Goal: Task Accomplishment & Management: Manage account settings

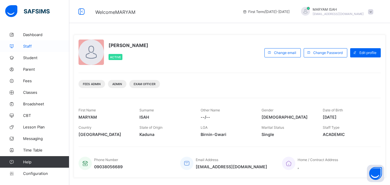
click at [27, 46] on span "Staff" at bounding box center [46, 46] width 46 height 5
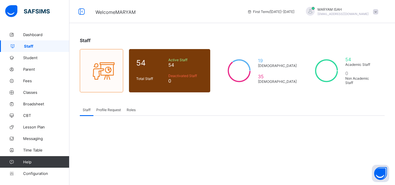
click at [111, 109] on span "Profile Request" at bounding box center [108, 110] width 25 height 4
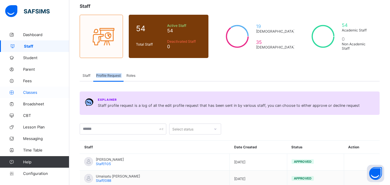
scroll to position [34, 0]
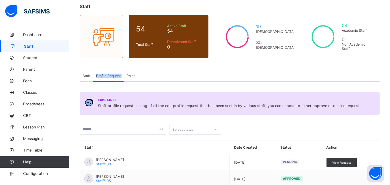
click at [367, 149] on th "Action" at bounding box center [351, 147] width 58 height 13
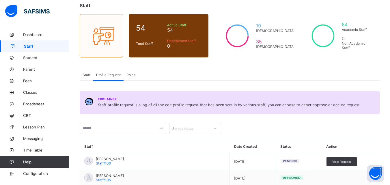
scroll to position [63, 0]
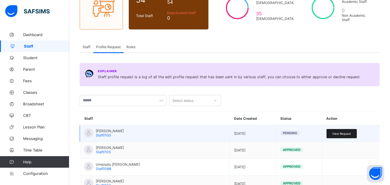
click at [351, 134] on span "View Request" at bounding box center [341, 133] width 19 height 3
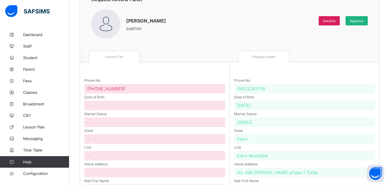
click at [364, 21] on span "Approve" at bounding box center [357, 21] width 14 height 4
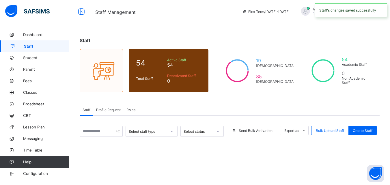
scroll to position [75, 0]
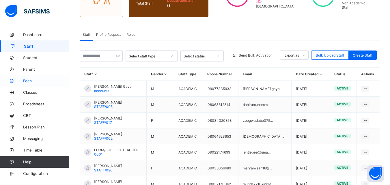
click at [19, 82] on icon at bounding box center [11, 81] width 23 height 4
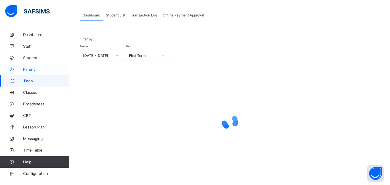
click at [47, 68] on span "Parent" at bounding box center [46, 69] width 46 height 5
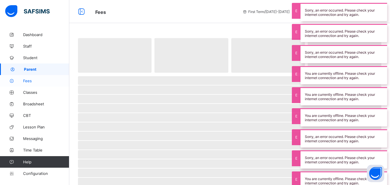
click at [20, 83] on icon at bounding box center [11, 81] width 23 height 4
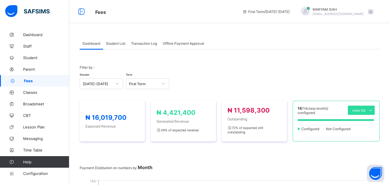
click at [111, 42] on span "Student List" at bounding box center [115, 43] width 19 height 4
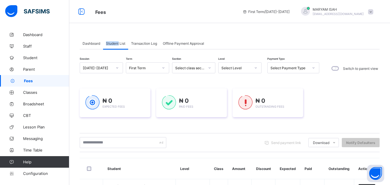
click at [111, 42] on span "Student List" at bounding box center [115, 43] width 19 height 4
click at [122, 43] on span "Student List" at bounding box center [115, 43] width 19 height 4
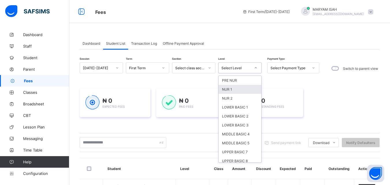
click at [238, 87] on div "NUR 1" at bounding box center [240, 89] width 43 height 9
click at [238, 75] on div "Session [DATE]-[DATE] Term First Term Section Select class section Level option…" at bounding box center [200, 68] width 240 height 12
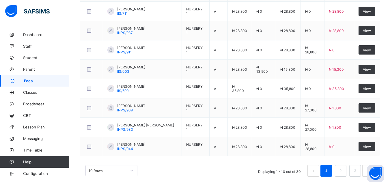
scroll to position [261, 0]
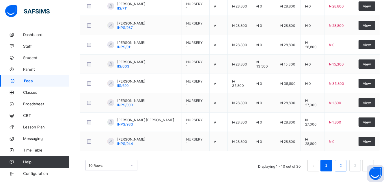
click at [343, 165] on link "2" at bounding box center [340, 166] width 5 height 8
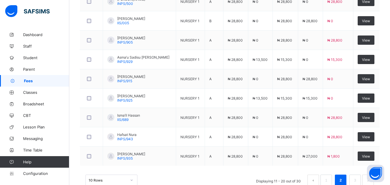
scroll to position [246, 0]
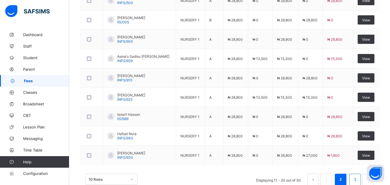
click at [358, 182] on link "3" at bounding box center [354, 180] width 5 height 8
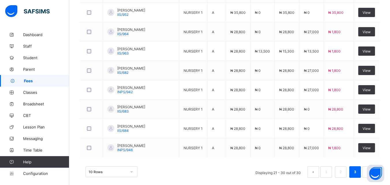
scroll to position [261, 0]
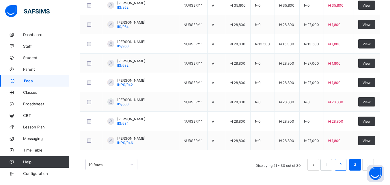
click at [343, 168] on link "2" at bounding box center [340, 165] width 5 height 8
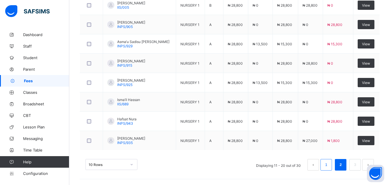
click at [330, 170] on li "1" at bounding box center [327, 165] width 12 height 12
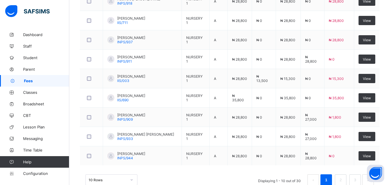
scroll to position [247, 0]
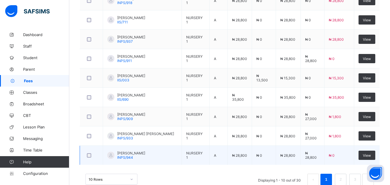
click at [238, 153] on span "₦ 28,800" at bounding box center [239, 155] width 15 height 4
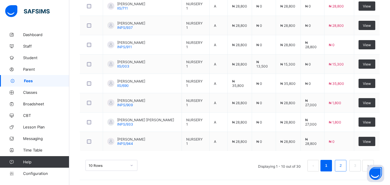
click at [343, 165] on link "2" at bounding box center [340, 166] width 5 height 8
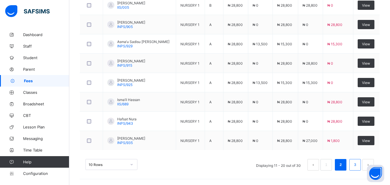
click at [358, 168] on link "3" at bounding box center [354, 165] width 5 height 8
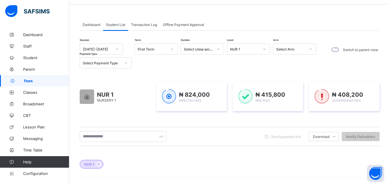
scroll to position [0, 0]
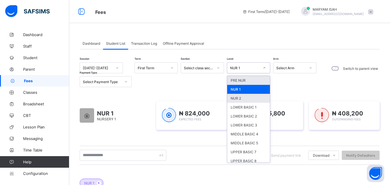
click at [243, 102] on div "NUR 2" at bounding box center [248, 98] width 43 height 9
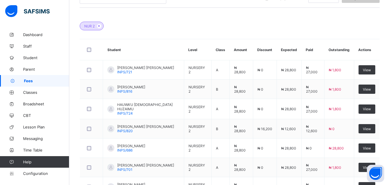
scroll to position [261, 0]
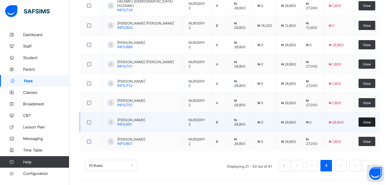
click at [371, 122] on span "View" at bounding box center [367, 122] width 8 height 4
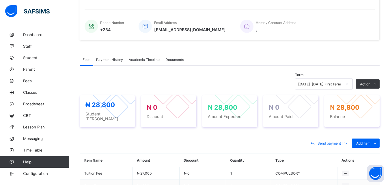
scroll to position [105, 0]
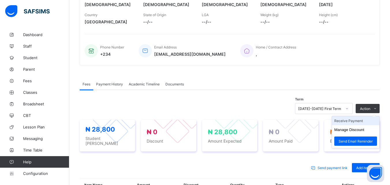
click at [363, 122] on li "Receive Payment" at bounding box center [355, 120] width 47 height 9
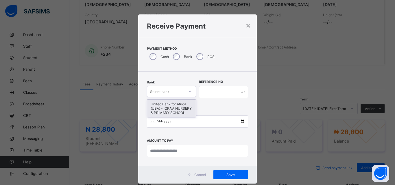
click at [189, 92] on icon at bounding box center [189, 92] width 3 height 6
click at [181, 111] on div "United Bank for Africa (UBA) - IQRA'A NURSERY & PRIMARY SCHOOL" at bounding box center [171, 109] width 49 height 18
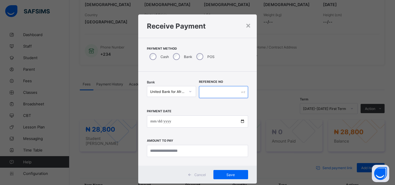
click at [208, 92] on input "text" at bounding box center [223, 92] width 49 height 12
type input "*****"
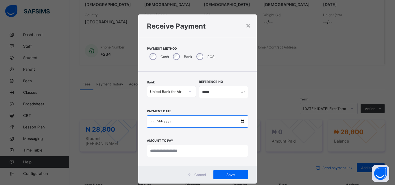
click at [240, 122] on input "date" at bounding box center [197, 122] width 101 height 12
type input "**********"
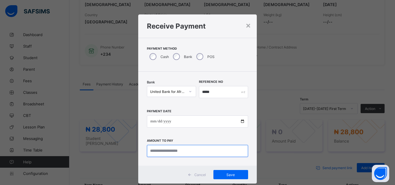
click at [159, 150] on input "currency" at bounding box center [197, 151] width 101 height 12
type input "********"
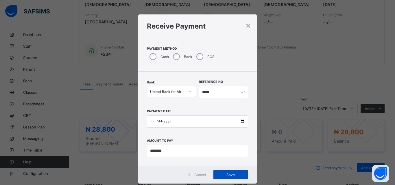
click at [233, 177] on span "Save" at bounding box center [230, 175] width 26 height 4
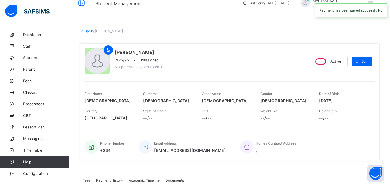
scroll to position [0, 0]
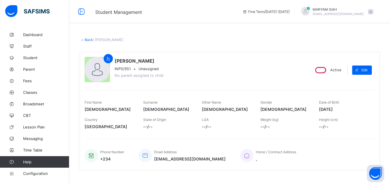
click at [88, 41] on link "Back" at bounding box center [89, 40] width 8 height 4
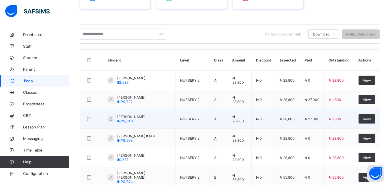
scroll to position [153, 0]
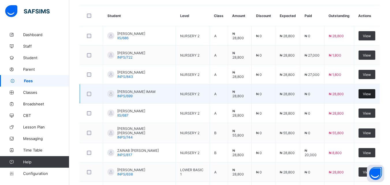
click at [370, 93] on span "View" at bounding box center [367, 94] width 8 height 4
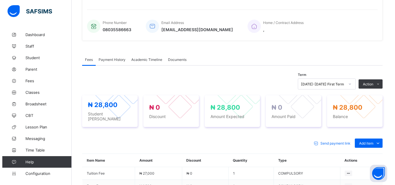
scroll to position [94, 0]
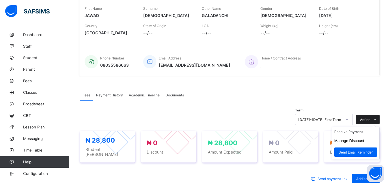
click at [376, 119] on span at bounding box center [375, 119] width 9 height 9
click at [340, 142] on button "Manage Discount" at bounding box center [349, 141] width 30 height 4
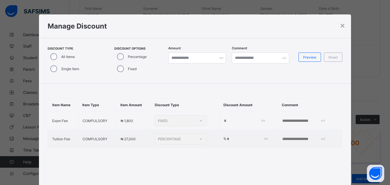
type input "*"
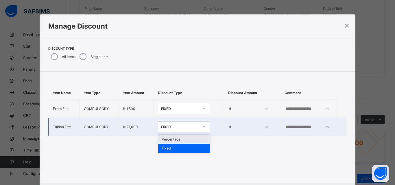
click at [202, 127] on icon at bounding box center [203, 127] width 3 height 6
click at [179, 142] on div "Percentage" at bounding box center [183, 139] width 51 height 9
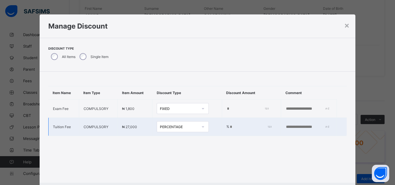
click at [229, 128] on input "*" at bounding box center [249, 127] width 40 height 5
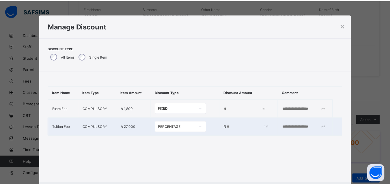
scroll to position [30, 0]
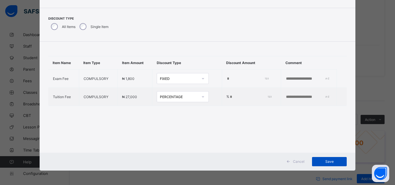
type input "***"
click at [331, 163] on span "Save" at bounding box center [329, 161] width 26 height 4
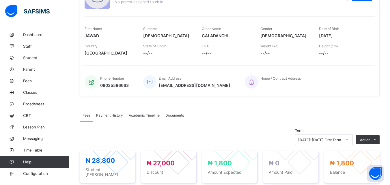
scroll to position [0, 0]
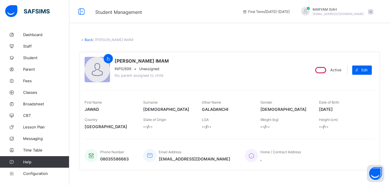
click at [90, 38] on link "Back" at bounding box center [89, 40] width 8 height 4
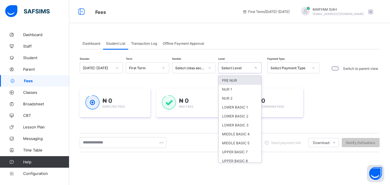
click at [255, 68] on icon at bounding box center [256, 67] width 2 height 1
click at [237, 101] on div "NUR 2" at bounding box center [240, 98] width 43 height 9
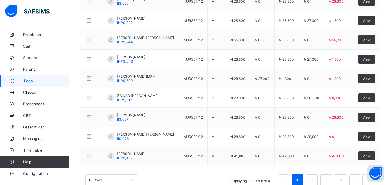
scroll to position [252, 0]
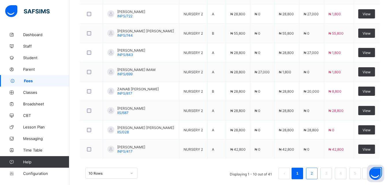
click at [318, 172] on li "2" at bounding box center [312, 174] width 12 height 12
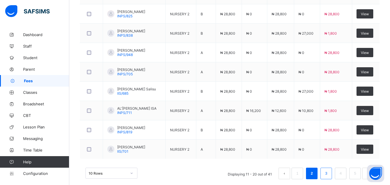
click at [328, 173] on link "3" at bounding box center [325, 174] width 5 height 8
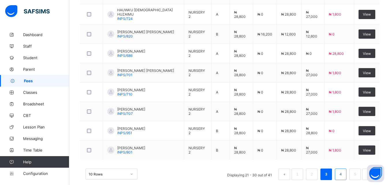
click at [347, 177] on li "4" at bounding box center [341, 175] width 12 height 12
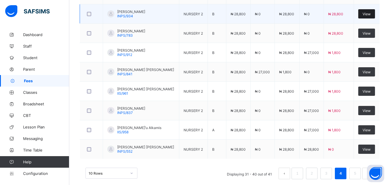
click at [371, 14] on span "View" at bounding box center [367, 14] width 8 height 4
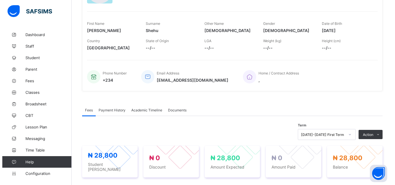
scroll to position [81, 0]
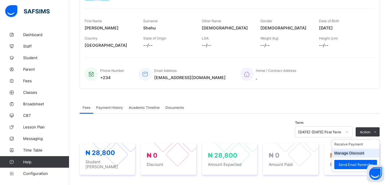
click at [355, 156] on li "Manage Discount" at bounding box center [355, 153] width 47 height 9
click at [353, 152] on button "Manage Discount" at bounding box center [349, 153] width 30 height 4
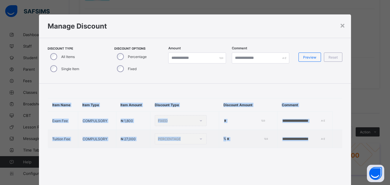
click at [353, 152] on div "× Manage Discount Discount Type All Items Single Item Discount Options Percenta…" at bounding box center [195, 92] width 390 height 185
type input "*"
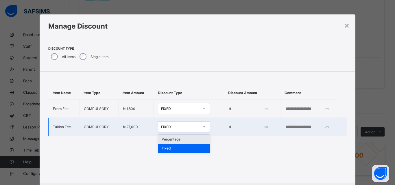
click at [202, 127] on icon at bounding box center [203, 127] width 3 height 6
click at [191, 140] on div "Percentage" at bounding box center [183, 139] width 51 height 9
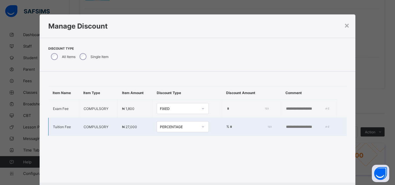
click at [229, 126] on input "*" at bounding box center [249, 127] width 40 height 5
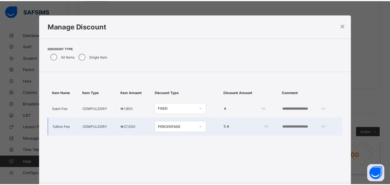
scroll to position [30, 0]
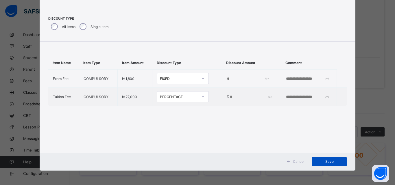
type input "**"
click at [319, 164] on span "Save" at bounding box center [329, 161] width 26 height 4
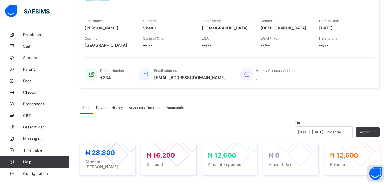
scroll to position [129, 0]
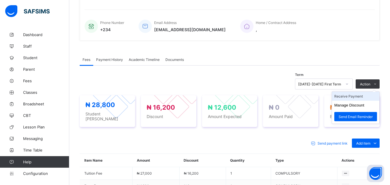
click at [355, 97] on li "Receive Payment" at bounding box center [355, 96] width 47 height 9
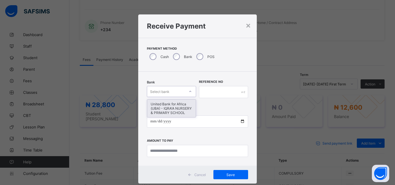
click at [191, 92] on div at bounding box center [190, 91] width 10 height 9
click at [182, 104] on div "United Bank for Africa (UBA) - IQRA'A NURSERY & PRIMARY SCHOOL" at bounding box center [171, 109] width 49 height 18
type input "****"
click at [188, 92] on icon at bounding box center [189, 92] width 3 height 6
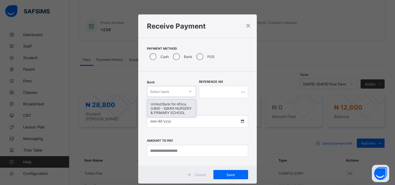
click at [181, 106] on div "United Bank for Africa (UBA) - IQRA'A NURSERY & PRIMARY SCHOOL" at bounding box center [171, 109] width 49 height 18
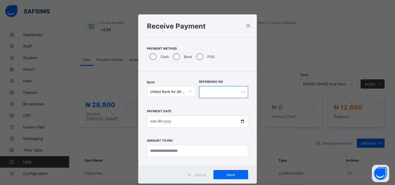
click at [207, 94] on input "text" at bounding box center [223, 92] width 49 height 12
type input "******"
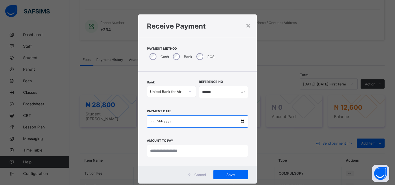
click at [240, 119] on input "date" at bounding box center [197, 122] width 101 height 12
type input "**********"
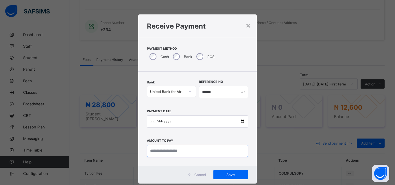
click at [220, 152] on input "currency" at bounding box center [197, 151] width 101 height 12
type input "********"
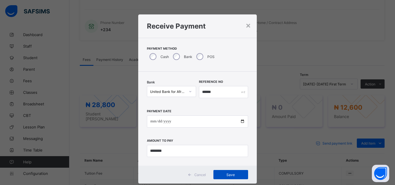
click at [225, 177] on span "Save" at bounding box center [230, 175] width 26 height 4
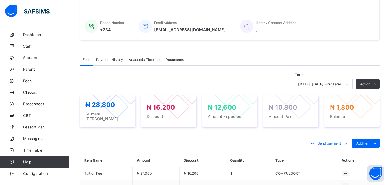
scroll to position [0, 0]
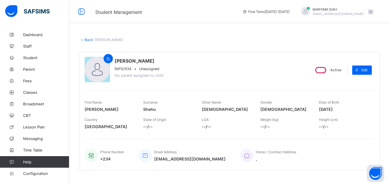
click at [90, 42] on link "Back" at bounding box center [89, 40] width 8 height 4
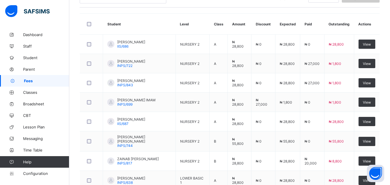
scroll to position [145, 0]
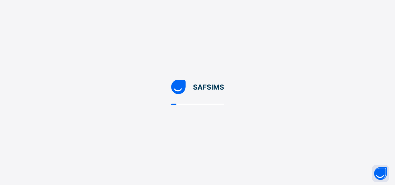
click at [217, 118] on div at bounding box center [197, 92] width 395 height 185
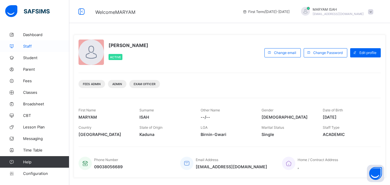
click at [30, 49] on link "Staff" at bounding box center [34, 46] width 69 height 12
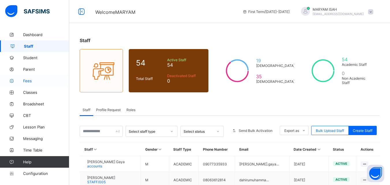
click at [28, 84] on link "Fees" at bounding box center [34, 81] width 69 height 12
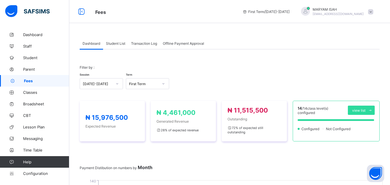
click at [119, 44] on span "Student List" at bounding box center [115, 43] width 19 height 4
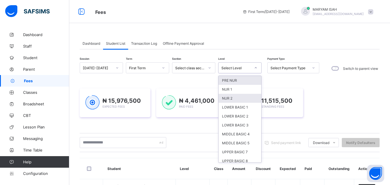
click at [227, 97] on div "NUR 2" at bounding box center [240, 98] width 43 height 9
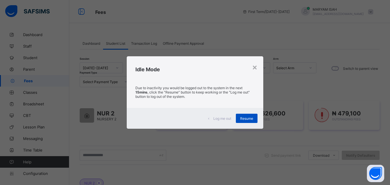
click at [246, 117] on span "Resume" at bounding box center [246, 118] width 13 height 4
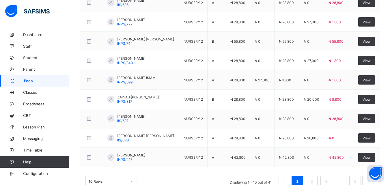
scroll to position [261, 0]
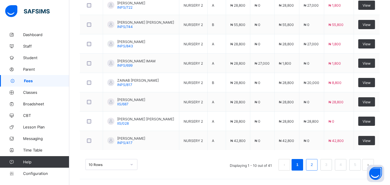
click at [315, 168] on link "2" at bounding box center [311, 165] width 5 height 8
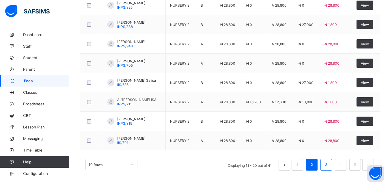
click at [329, 168] on link "3" at bounding box center [325, 165] width 5 height 8
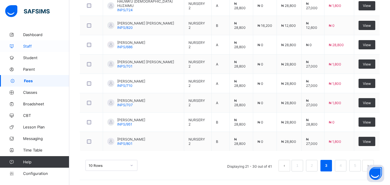
click at [21, 51] on link "Staff" at bounding box center [34, 46] width 69 height 12
drag, startPoint x: 21, startPoint y: 51, endPoint x: 24, endPoint y: 45, distance: 6.8
click at [21, 51] on link "Staff" at bounding box center [34, 46] width 69 height 12
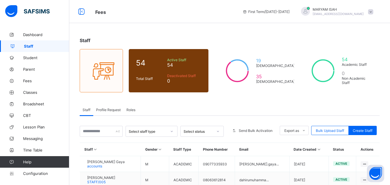
scroll to position [162, 0]
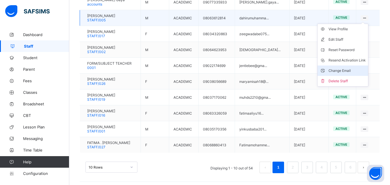
click at [346, 68] on div "Change Email" at bounding box center [347, 71] width 37 height 6
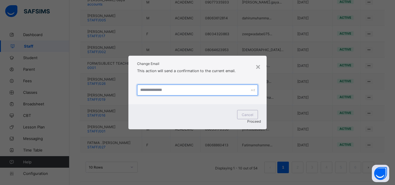
click at [167, 94] on input "text" at bounding box center [197, 90] width 121 height 11
type input "**********"
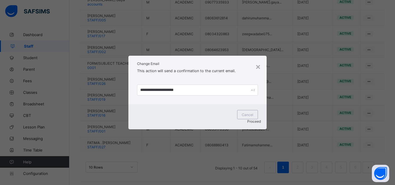
click at [256, 121] on div "Proceed" at bounding box center [197, 121] width 127 height 4
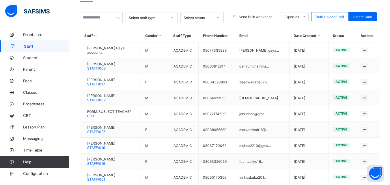
scroll to position [114, 0]
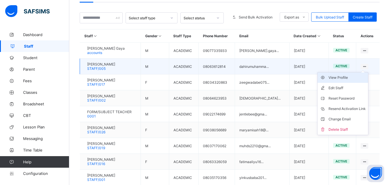
click at [360, 78] on div "View Profile" at bounding box center [347, 78] width 37 height 6
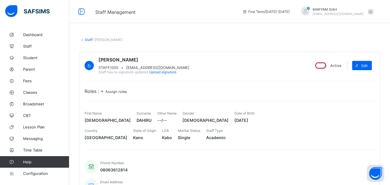
click at [88, 39] on link "Staff" at bounding box center [89, 40] width 8 height 4
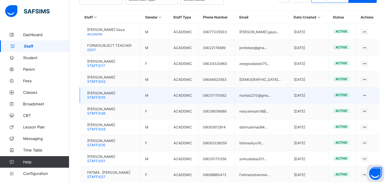
scroll to position [133, 0]
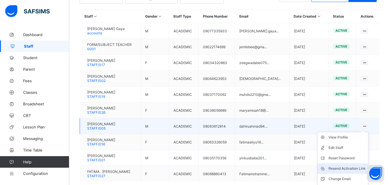
click at [358, 168] on div "Resend Activation Link" at bounding box center [347, 169] width 37 height 6
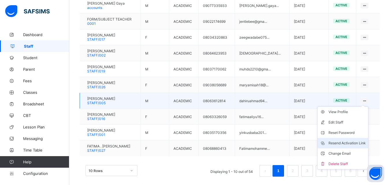
scroll to position [165, 0]
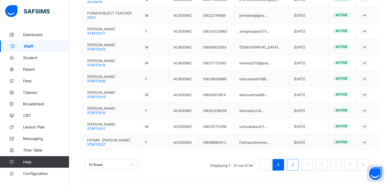
click at [294, 169] on li "2" at bounding box center [293, 165] width 12 height 12
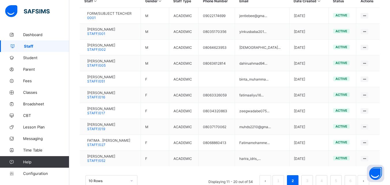
scroll to position [163, 0]
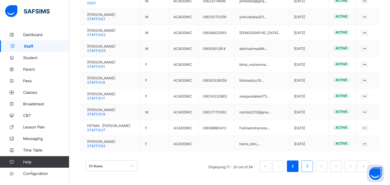
click at [310, 167] on link "3" at bounding box center [306, 167] width 5 height 8
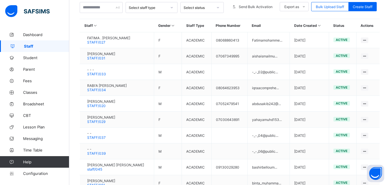
scroll to position [114, 0]
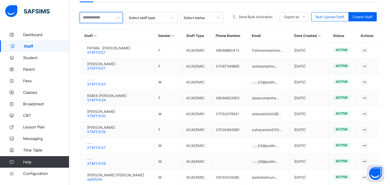
click at [91, 19] on input "text" at bounding box center [101, 17] width 43 height 11
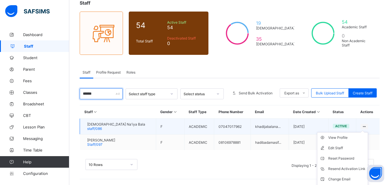
scroll to position [48, 0]
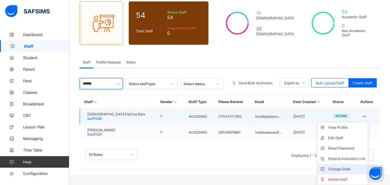
type input "******"
click at [345, 167] on div "Change Email" at bounding box center [346, 169] width 37 height 6
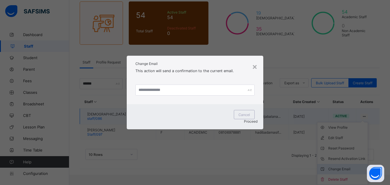
scroll to position [38, 0]
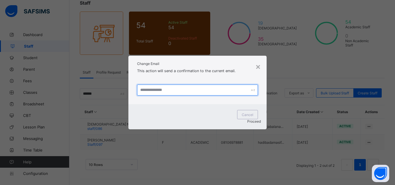
click at [167, 96] on input "text" at bounding box center [197, 90] width 121 height 11
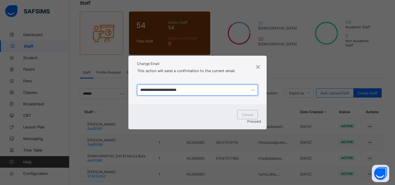
type input "**********"
click at [249, 122] on div "Proceed" at bounding box center [197, 121] width 127 height 4
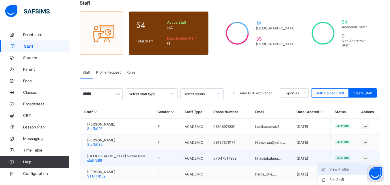
click at [353, 171] on div "View Profile" at bounding box center [348, 170] width 37 height 6
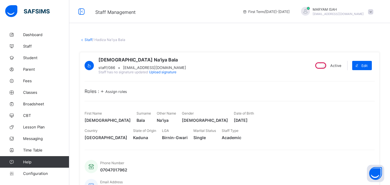
click at [87, 40] on link "Staff" at bounding box center [89, 40] width 8 height 4
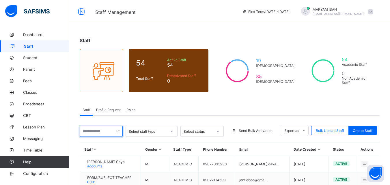
click at [93, 131] on input "text" at bounding box center [101, 131] width 43 height 11
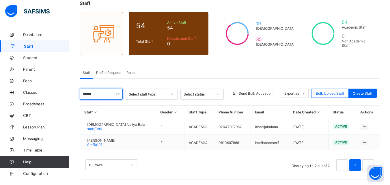
scroll to position [38, 0]
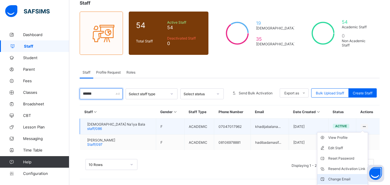
type input "******"
click at [341, 176] on li "Change Email" at bounding box center [342, 179] width 51 height 10
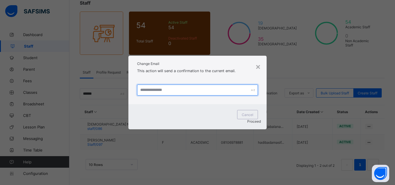
click at [161, 96] on input "text" at bounding box center [197, 90] width 121 height 11
type input "**********"
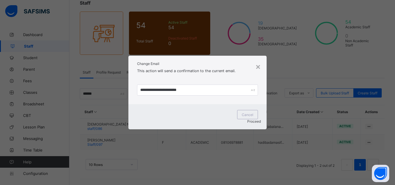
click at [247, 119] on span "Proceed" at bounding box center [254, 121] width 14 height 4
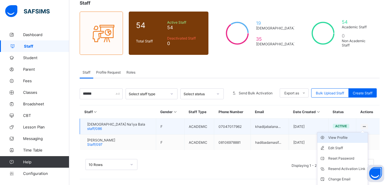
click at [354, 141] on li "View Profile" at bounding box center [342, 138] width 51 height 10
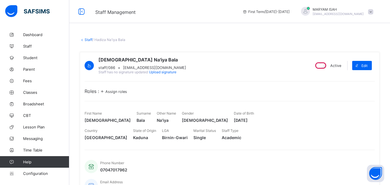
click at [84, 40] on icon at bounding box center [82, 40] width 5 height 4
click at [89, 40] on link "Staff" at bounding box center [89, 40] width 8 height 4
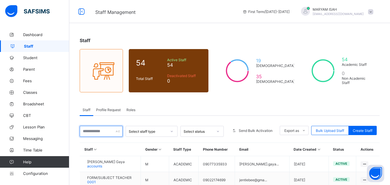
click at [96, 131] on input "text" at bounding box center [101, 131] width 43 height 11
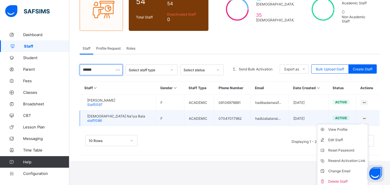
scroll to position [64, 0]
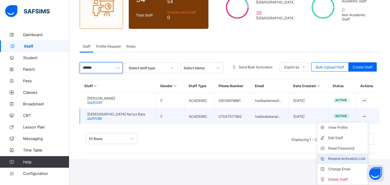
type input "******"
click at [342, 161] on div "Resend Activation Link" at bounding box center [346, 159] width 37 height 6
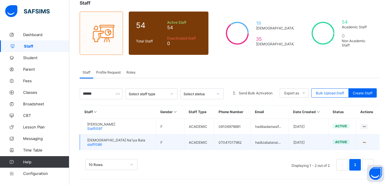
scroll to position [38, 0]
click at [191, 143] on td "ACADEMIC" at bounding box center [199, 143] width 30 height 16
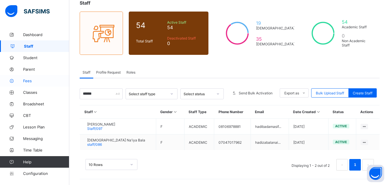
click at [32, 78] on link "Fees" at bounding box center [34, 81] width 69 height 12
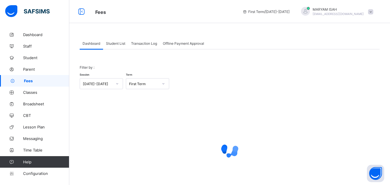
click at [310, 10] on div at bounding box center [305, 11] width 9 height 9
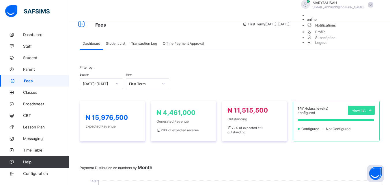
click at [119, 42] on span "Student List" at bounding box center [115, 43] width 19 height 4
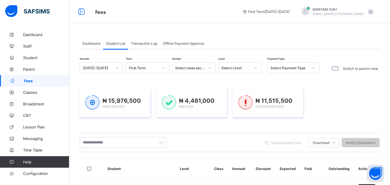
click at [313, 15] on div at bounding box center [305, 12] width 14 height 10
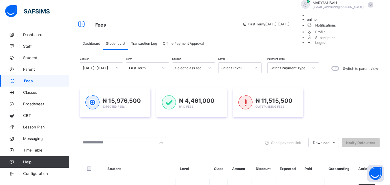
click at [345, 35] on li "Profile" at bounding box center [341, 31] width 69 height 7
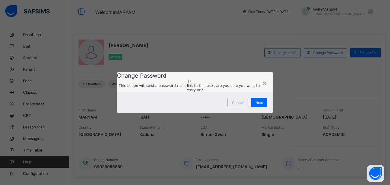
click at [261, 83] on div at bounding box center [195, 81] width 156 height 4
click at [267, 78] on div "×" at bounding box center [264, 83] width 5 height 10
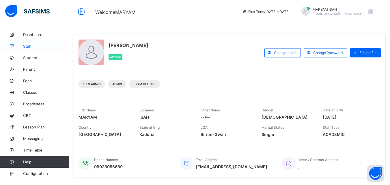
click at [26, 47] on span "Staff" at bounding box center [46, 46] width 46 height 5
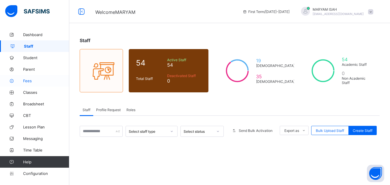
click at [23, 82] on icon at bounding box center [11, 81] width 23 height 4
click at [29, 83] on link "Fees" at bounding box center [34, 81] width 69 height 12
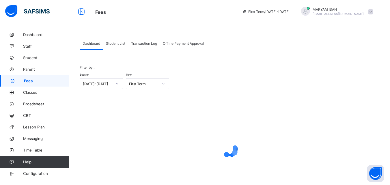
click at [29, 83] on link "Fees" at bounding box center [34, 81] width 69 height 12
click at [116, 42] on span "Student List" at bounding box center [115, 43] width 19 height 4
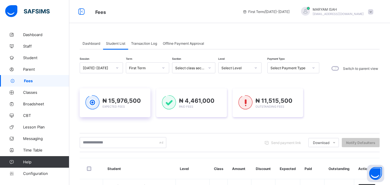
click at [150, 94] on div "₦ 15,976,500 Expected Fees" at bounding box center [115, 102] width 71 height 29
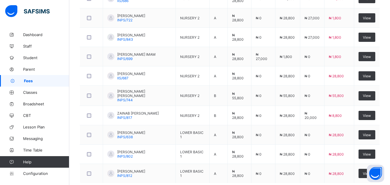
scroll to position [222, 0]
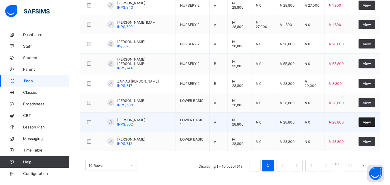
click at [375, 121] on div "View" at bounding box center [367, 122] width 17 height 9
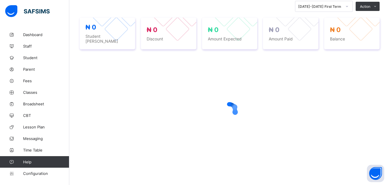
click at [370, 124] on div at bounding box center [230, 110] width 300 height 110
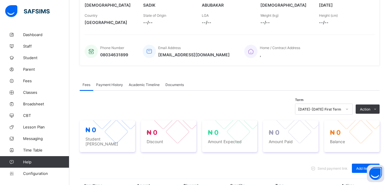
scroll to position [87, 0]
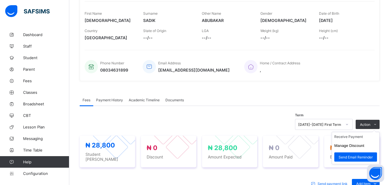
click at [376, 132] on ul "Receive Payment Manage Discount Send Email Reminder" at bounding box center [356, 148] width 48 height 32
click at [356, 140] on li "Receive Payment" at bounding box center [355, 136] width 47 height 9
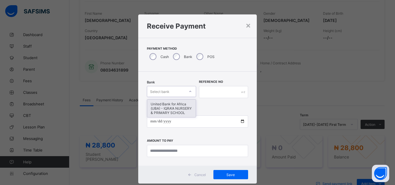
click at [193, 90] on div at bounding box center [190, 91] width 10 height 9
click at [172, 105] on div "United Bank for Africa (UBA) - IQRA'A NURSERY & PRIMARY SCHOOL" at bounding box center [171, 109] width 49 height 18
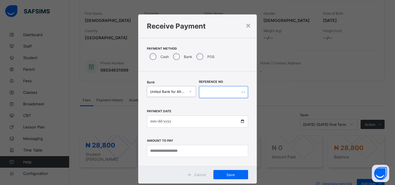
click at [202, 92] on input "text" at bounding box center [223, 92] width 49 height 12
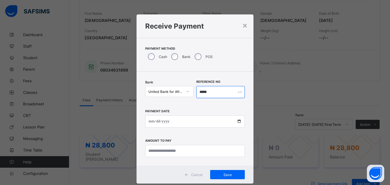
type input "*****"
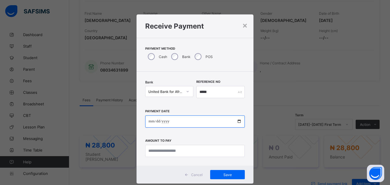
click at [236, 121] on input "date" at bounding box center [195, 122] width 100 height 12
type input "**********"
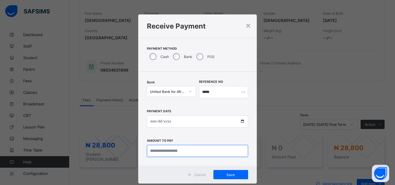
click at [160, 150] on input "currency" at bounding box center [197, 151] width 101 height 12
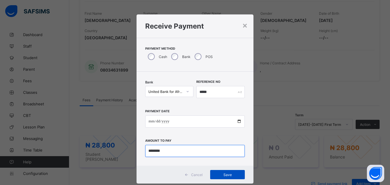
type input "********"
click at [230, 174] on span "Save" at bounding box center [228, 175] width 26 height 4
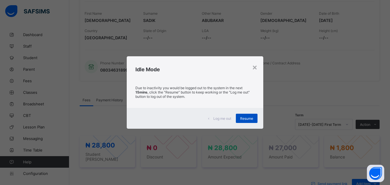
click at [255, 123] on div "Resume" at bounding box center [247, 118] width 22 height 9
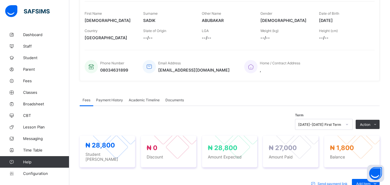
scroll to position [0, 0]
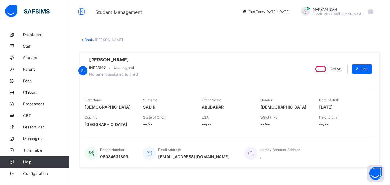
click at [90, 38] on link "Back" at bounding box center [89, 40] width 8 height 4
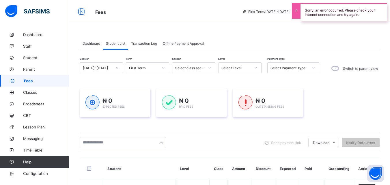
click at [255, 69] on icon at bounding box center [255, 68] width 3 height 6
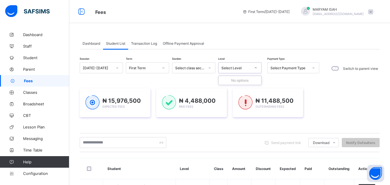
click at [255, 69] on icon at bounding box center [255, 68] width 3 height 6
click at [227, 163] on th "Class" at bounding box center [219, 168] width 18 height 21
click at [93, 45] on span "Dashboard" at bounding box center [92, 43] width 18 height 4
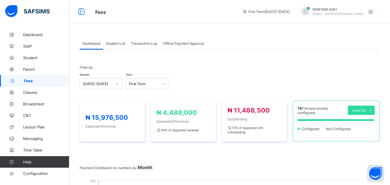
click at [120, 43] on span "Student List" at bounding box center [115, 43] width 19 height 4
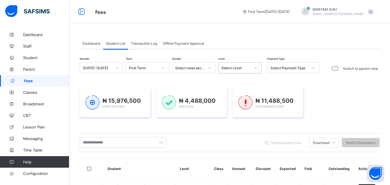
click at [252, 67] on div at bounding box center [256, 67] width 10 height 9
click at [96, 44] on span "Dashboard" at bounding box center [92, 43] width 18 height 4
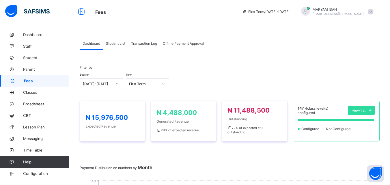
click at [116, 42] on span "Student List" at bounding box center [115, 43] width 19 height 4
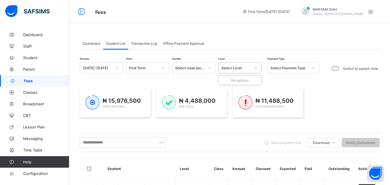
click at [233, 84] on div "No options" at bounding box center [240, 80] width 43 height 9
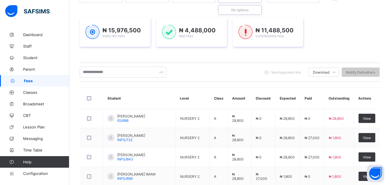
scroll to position [69, 0]
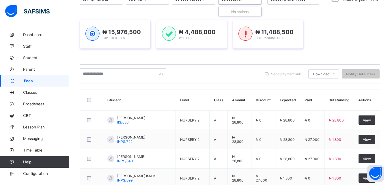
click at [242, 69] on div "Send payment link Download Students Payment Students Payment Status Student Ite…" at bounding box center [230, 73] width 300 height 11
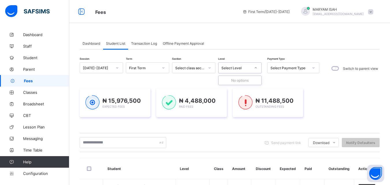
click at [230, 83] on div "No options" at bounding box center [240, 80] width 43 height 9
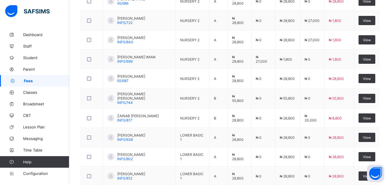
scroll to position [222, 0]
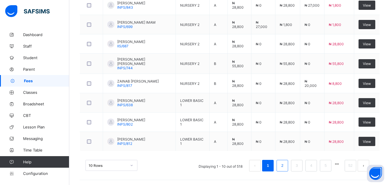
click at [285, 168] on link "2" at bounding box center [282, 166] width 5 height 8
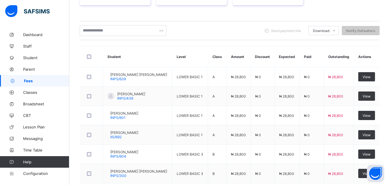
scroll to position [113, 0]
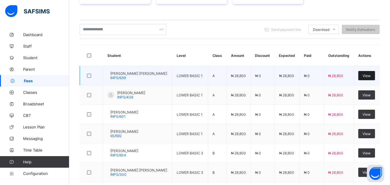
click at [369, 76] on span "View" at bounding box center [367, 76] width 8 height 4
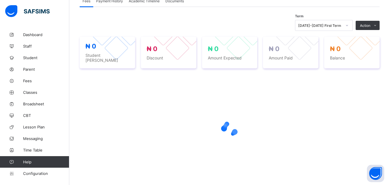
scroll to position [68, 0]
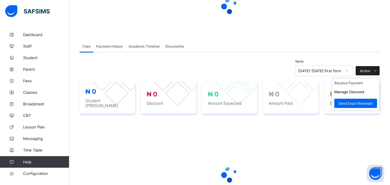
click at [378, 72] on icon at bounding box center [375, 71] width 4 height 4
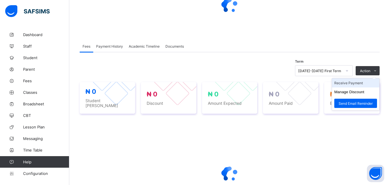
click at [363, 83] on li "Receive Payment" at bounding box center [355, 83] width 47 height 9
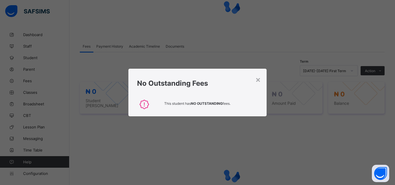
click at [37, 56] on div "× No Outstanding Fees This student has NO OUTSTANDING fees." at bounding box center [197, 92] width 395 height 185
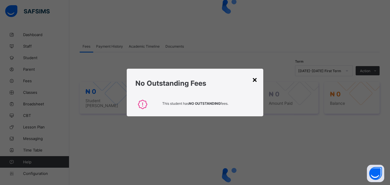
click at [254, 79] on div "×" at bounding box center [254, 80] width 5 height 10
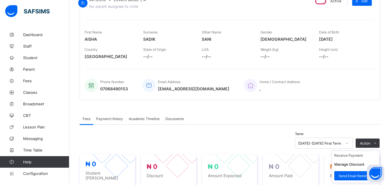
click at [378, 151] on ul "Receive Payment Manage Discount Send Email Reminder" at bounding box center [356, 167] width 48 height 32
click at [362, 160] on li "Receive Payment" at bounding box center [355, 155] width 47 height 9
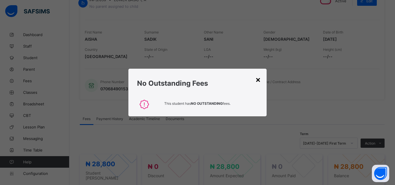
click at [257, 81] on div "×" at bounding box center [257, 80] width 5 height 10
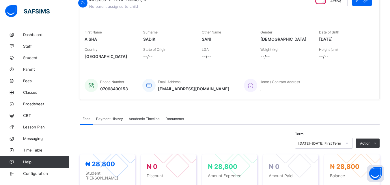
scroll to position [163, 0]
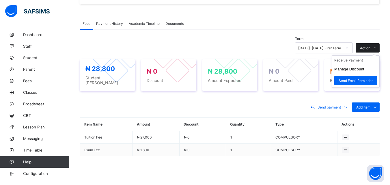
click at [378, 50] on icon at bounding box center [375, 48] width 4 height 4
click at [363, 61] on li "Receive Payment" at bounding box center [355, 60] width 47 height 9
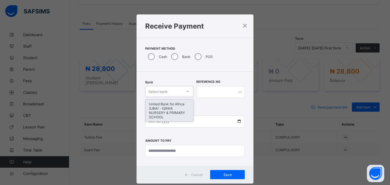
click at [170, 108] on div "United Bank for Africa (UBA) - IQRA'A NURSERY & PRIMARY SCHOOL" at bounding box center [170, 111] width 48 height 22
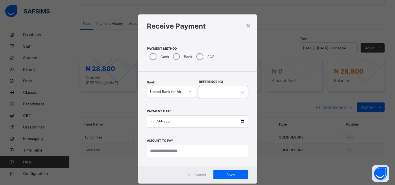
click at [203, 91] on input "text" at bounding box center [223, 92] width 49 height 12
type input "*******"
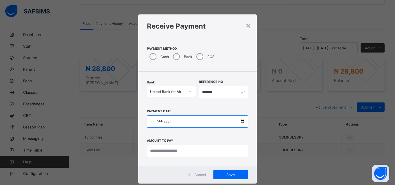
click at [179, 125] on input "date" at bounding box center [197, 122] width 101 height 12
click at [240, 123] on input "date" at bounding box center [197, 122] width 101 height 12
type input "**********"
click at [164, 162] on div "**********" at bounding box center [197, 119] width 118 height 94
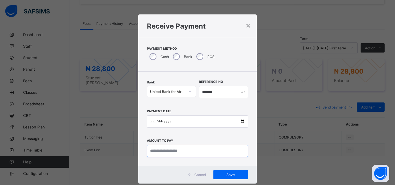
click at [167, 152] on input "currency" at bounding box center [197, 151] width 101 height 12
type input "********"
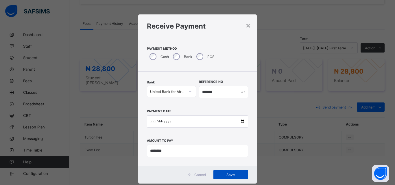
click at [227, 170] on div "Save" at bounding box center [230, 174] width 35 height 9
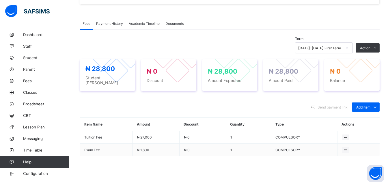
scroll to position [0, 0]
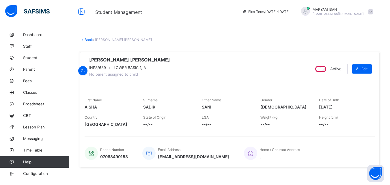
click at [88, 42] on link "Back" at bounding box center [89, 40] width 8 height 4
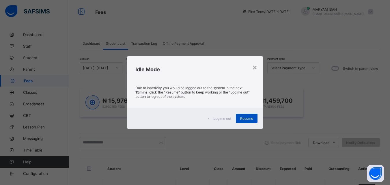
click at [251, 120] on span "Resume" at bounding box center [246, 118] width 13 height 4
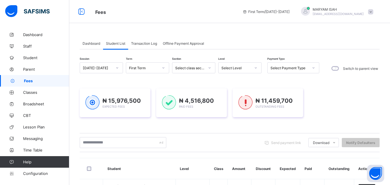
click at [254, 65] on div at bounding box center [256, 67] width 10 height 9
click at [256, 67] on icon at bounding box center [255, 68] width 3 height 6
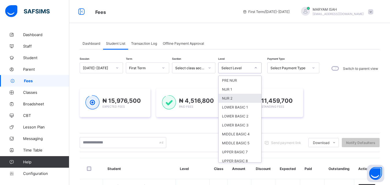
click at [222, 98] on div "NUR 2" at bounding box center [240, 98] width 43 height 9
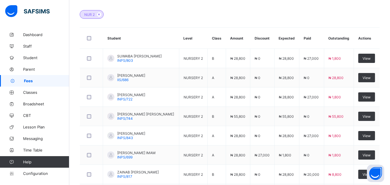
scroll to position [224, 0]
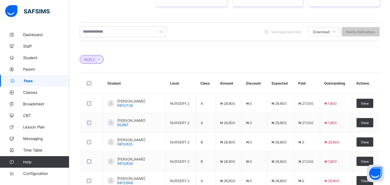
scroll to position [261, 0]
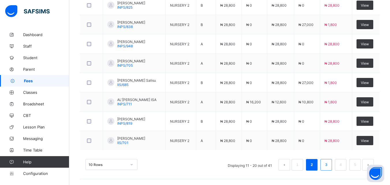
click at [329, 166] on link "3" at bounding box center [325, 165] width 5 height 8
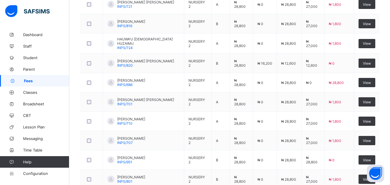
scroll to position [252, 0]
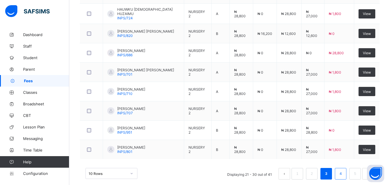
click at [343, 175] on link "4" at bounding box center [340, 174] width 5 height 8
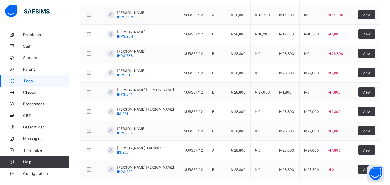
scroll to position [234, 0]
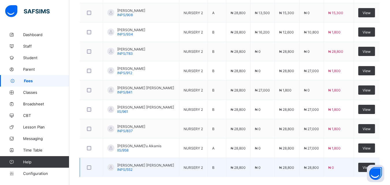
click at [354, 168] on td "₦ 0" at bounding box center [339, 167] width 30 height 19
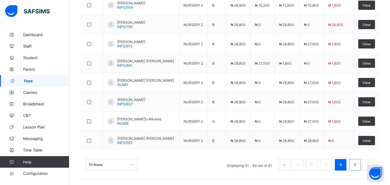
click at [358, 167] on link "5" at bounding box center [354, 165] width 5 height 8
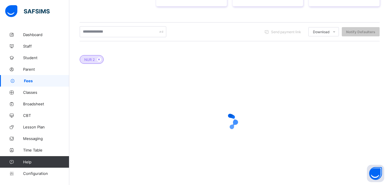
click at [357, 168] on div at bounding box center [230, 122] width 300 height 110
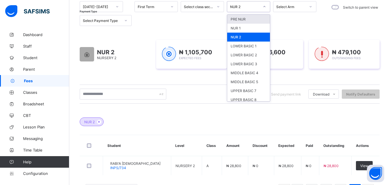
scroll to position [38, 0]
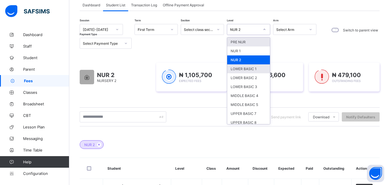
click at [241, 71] on div "LOWER BASIC 1" at bounding box center [248, 68] width 43 height 9
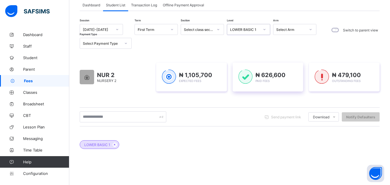
click at [236, 68] on div "₦ 626,600 Paid Fees" at bounding box center [268, 77] width 71 height 29
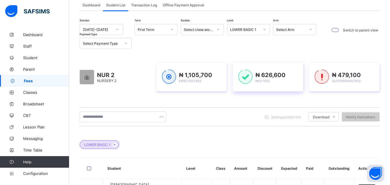
scroll to position [112, 0]
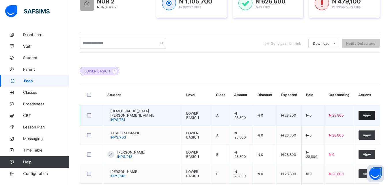
click at [371, 116] on span "View" at bounding box center [367, 115] width 8 height 4
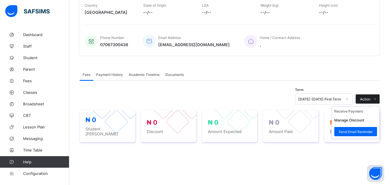
click at [376, 100] on span at bounding box center [375, 98] width 9 height 9
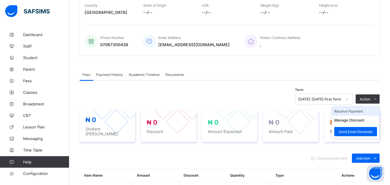
click at [363, 114] on li "Receive Payment" at bounding box center [355, 111] width 47 height 9
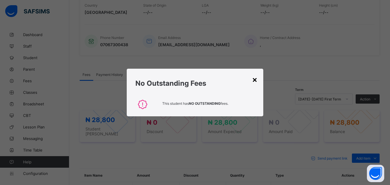
click at [255, 83] on div "×" at bounding box center [254, 80] width 5 height 10
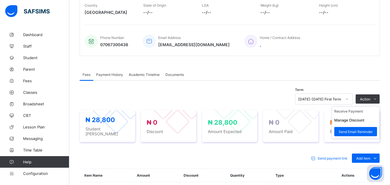
click at [380, 107] on ul "Receive Payment Manage Discount Send Email Reminder" at bounding box center [356, 123] width 48 height 32
click at [343, 116] on li "Receive Payment" at bounding box center [355, 111] width 47 height 9
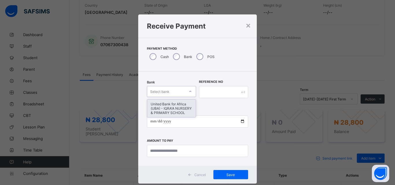
click at [162, 111] on div "United Bank for Africa (UBA) - IQRA'A NURSERY & PRIMARY SCHOOL" at bounding box center [171, 109] width 49 height 18
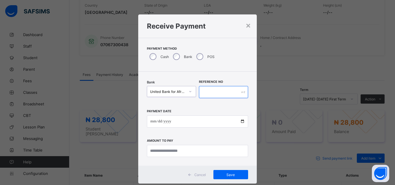
click at [212, 93] on input "text" at bounding box center [223, 92] width 49 height 12
type input "*****"
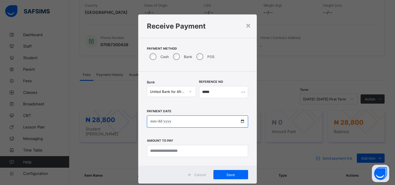
click at [240, 124] on input "date" at bounding box center [197, 122] width 101 height 12
type input "**********"
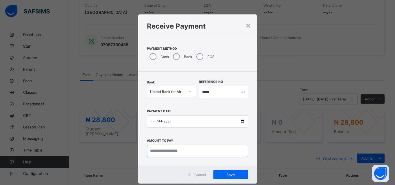
click at [153, 152] on input "currency" at bounding box center [197, 151] width 101 height 12
type input "********"
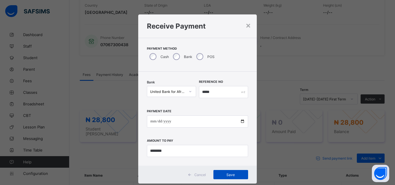
click at [225, 177] on span "Save" at bounding box center [230, 175] width 26 height 4
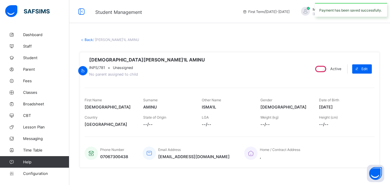
click at [89, 42] on link "Back" at bounding box center [89, 40] width 8 height 4
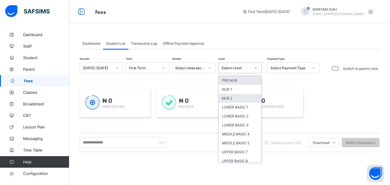
click at [238, 99] on div "NUR 2" at bounding box center [240, 98] width 43 height 9
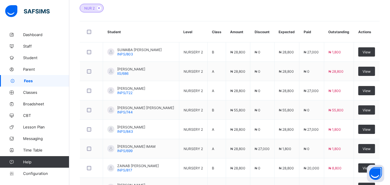
scroll to position [190, 0]
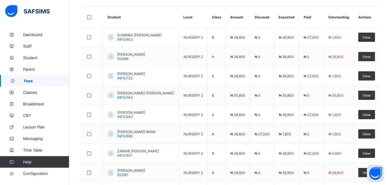
click at [266, 68] on td "₦ 0" at bounding box center [262, 75] width 24 height 19
click at [267, 67] on td "₦ 0" at bounding box center [262, 75] width 24 height 19
click at [268, 64] on td "₦ 0" at bounding box center [262, 56] width 24 height 19
click at [263, 69] on td "₦ 0" at bounding box center [262, 75] width 24 height 19
click at [261, 72] on td "₦ 0" at bounding box center [262, 75] width 24 height 19
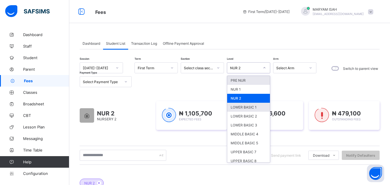
click at [255, 109] on div "LOWER BASIC 1" at bounding box center [248, 107] width 43 height 9
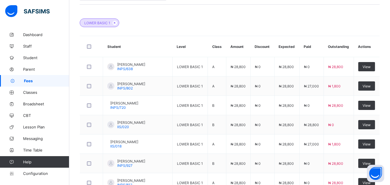
scroll to position [204, 0]
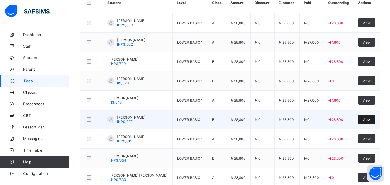
click at [375, 123] on div "View" at bounding box center [366, 119] width 17 height 9
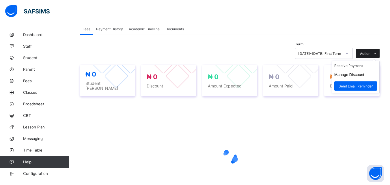
click at [380, 54] on span at bounding box center [375, 53] width 9 height 9
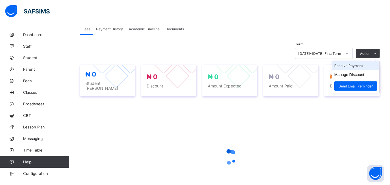
click at [363, 67] on li "Receive Payment" at bounding box center [355, 65] width 47 height 9
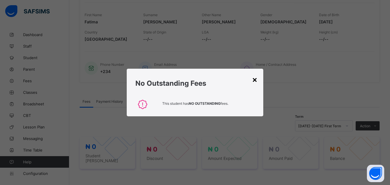
click at [257, 83] on div "×" at bounding box center [254, 80] width 5 height 10
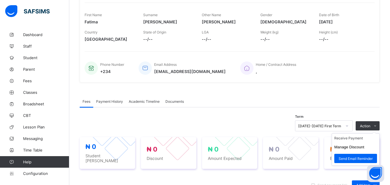
click at [380, 133] on ul "Receive Payment Manage Discount Send Email Reminder" at bounding box center [356, 149] width 48 height 32
click at [358, 141] on li "Receive Payment" at bounding box center [355, 138] width 47 height 9
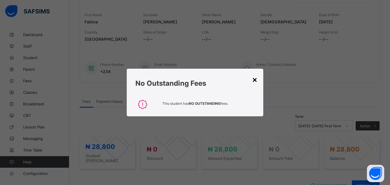
click at [253, 79] on div "×" at bounding box center [254, 80] width 5 height 10
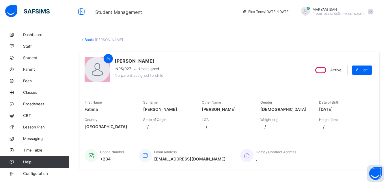
scroll to position [85, 0]
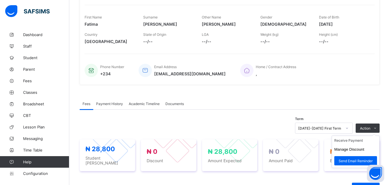
click at [376, 136] on ul "Receive Payment Manage Discount Send Email Reminder" at bounding box center [356, 152] width 48 height 32
click at [353, 142] on li "Receive Payment" at bounding box center [355, 140] width 47 height 9
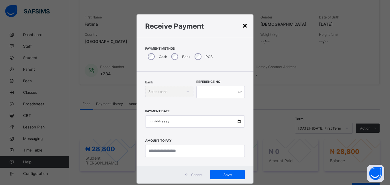
click at [243, 29] on div "×" at bounding box center [244, 25] width 5 height 10
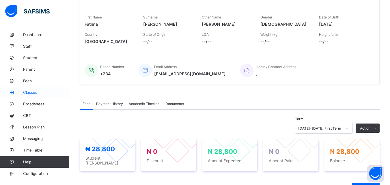
click at [41, 96] on link "Classes" at bounding box center [34, 93] width 69 height 12
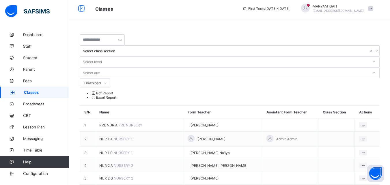
scroll to position [16, 0]
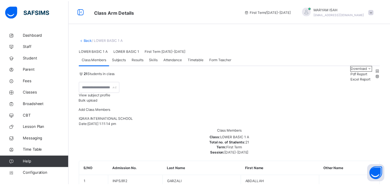
scroll to position [71, 0]
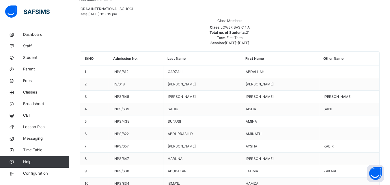
scroll to position [20, 0]
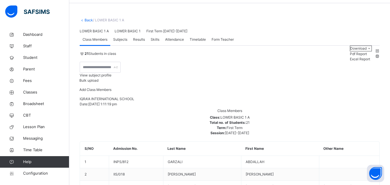
click at [121, 45] on div "Subjects" at bounding box center [120, 40] width 20 height 12
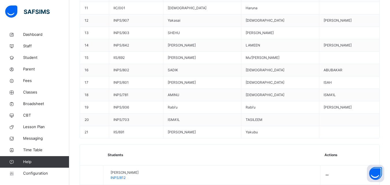
scroll to position [324, 0]
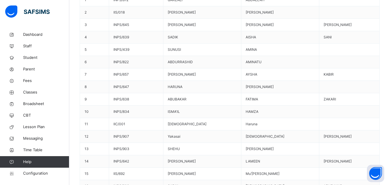
scroll to position [0, 0]
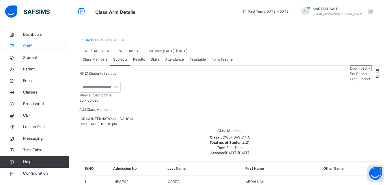
click at [36, 49] on link "Staff" at bounding box center [34, 46] width 69 height 12
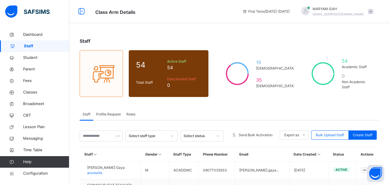
click at [113, 115] on span "Profile Request" at bounding box center [108, 114] width 25 height 5
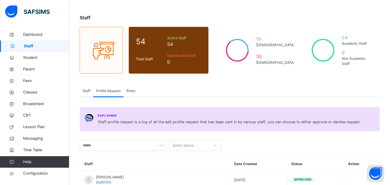
scroll to position [23, 0]
click at [24, 79] on span "Fees" at bounding box center [46, 81] width 46 height 6
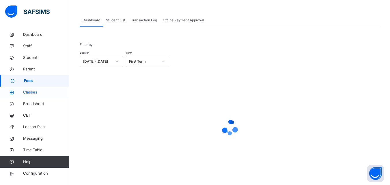
click at [26, 92] on span "Classes" at bounding box center [46, 93] width 46 height 6
click at [27, 96] on link "Classes" at bounding box center [34, 93] width 69 height 12
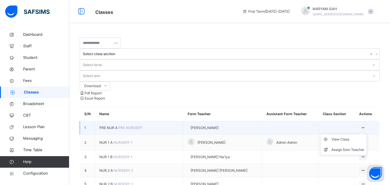
click at [367, 134] on ul "View Class Assign form Teacher" at bounding box center [343, 144] width 47 height 21
click at [350, 137] on div "View Class" at bounding box center [348, 140] width 33 height 6
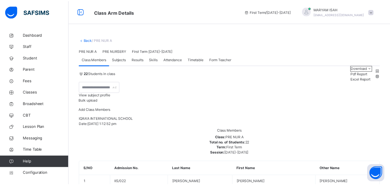
scroll to position [25, 0]
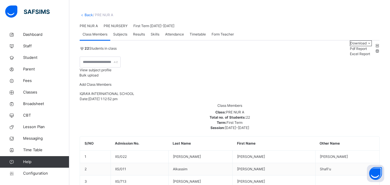
click at [121, 37] on span "Subjects" at bounding box center [120, 34] width 14 height 5
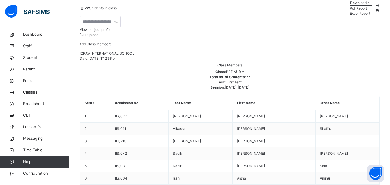
scroll to position [111, 0]
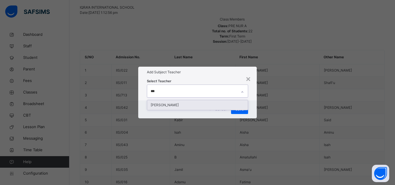
type input "****"
click at [164, 100] on div "Layuza Abubukar" at bounding box center [197, 105] width 101 height 10
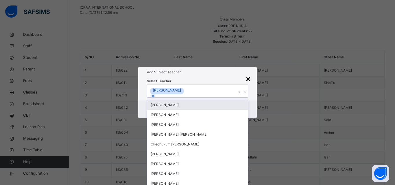
click at [247, 72] on div "×" at bounding box center [247, 78] width 5 height 12
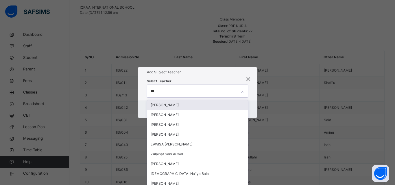
type input "****"
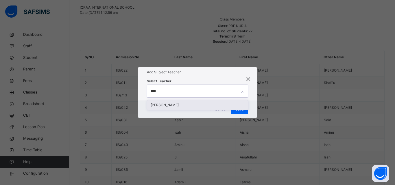
click at [168, 100] on div "Layuza Abubukar" at bounding box center [197, 105] width 101 height 10
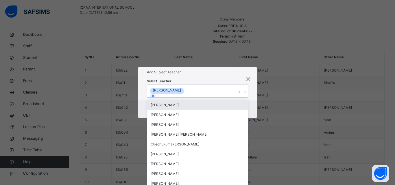
click at [215, 67] on div "Add Subject Teacher" at bounding box center [197, 72] width 118 height 11
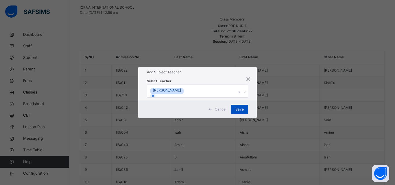
click at [239, 112] on span "Save" at bounding box center [239, 109] width 8 height 5
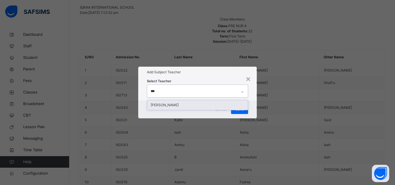
type input "****"
click at [155, 100] on div "Layuza Abubukar" at bounding box center [197, 105] width 101 height 10
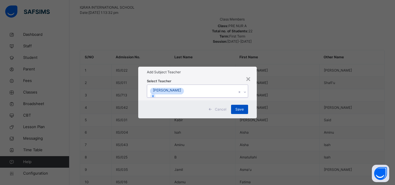
click at [243, 114] on div "Save" at bounding box center [239, 109] width 17 height 9
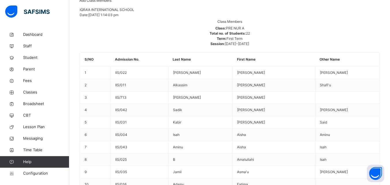
scroll to position [137, 0]
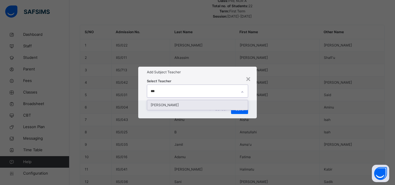
type input "****"
click at [227, 100] on div "Layuza Abubukar" at bounding box center [197, 105] width 101 height 10
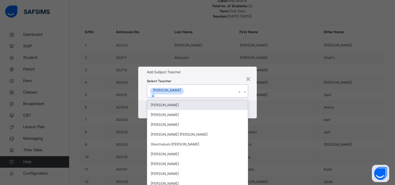
click at [237, 67] on div "Add Subject Teacher" at bounding box center [197, 72] width 118 height 11
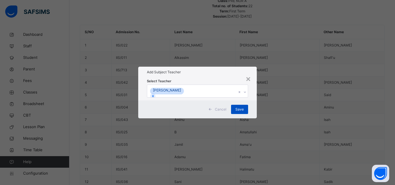
click at [242, 112] on span "Save" at bounding box center [239, 109] width 8 height 5
click at [245, 114] on div "Save" at bounding box center [239, 109] width 17 height 9
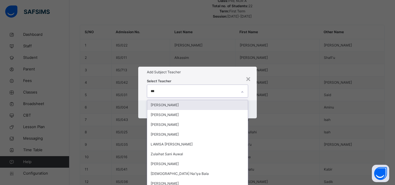
type input "****"
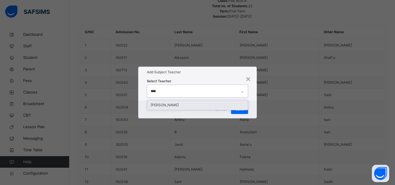
click at [156, 100] on div "Layuza Abubukar" at bounding box center [197, 105] width 101 height 10
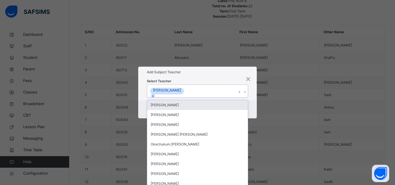
click at [211, 81] on div "Select Teacher option Layuza Abubukar, selected. option Aisha Musa focused, 1 o…" at bounding box center [197, 89] width 101 height 17
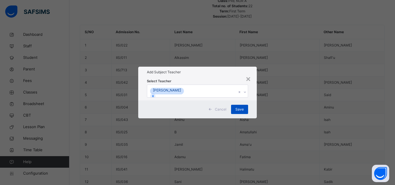
click at [239, 112] on span "Save" at bounding box center [239, 109] width 8 height 5
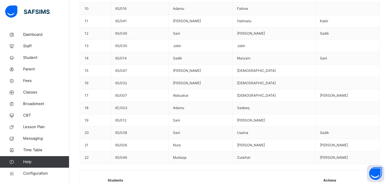
scroll to position [183, 0]
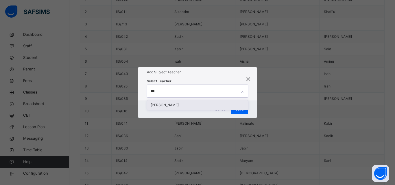
type input "****"
click at [158, 100] on div "Layuza Abubukar" at bounding box center [197, 105] width 101 height 10
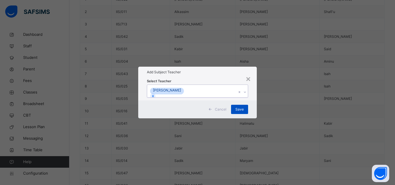
click at [238, 112] on span "Save" at bounding box center [239, 109] width 8 height 5
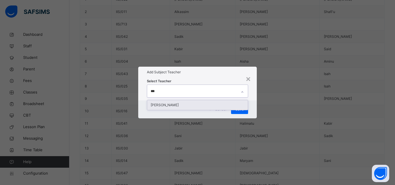
type input "****"
click at [205, 100] on div "Layuza Abubukar" at bounding box center [197, 105] width 101 height 10
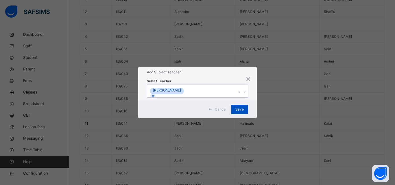
click at [242, 112] on span "Save" at bounding box center [239, 109] width 8 height 5
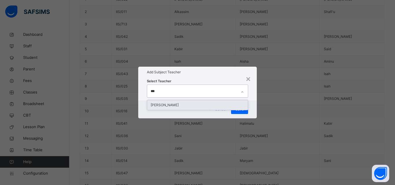
type input "****"
click at [151, 100] on div "Layuza Abubukar" at bounding box center [197, 105] width 101 height 10
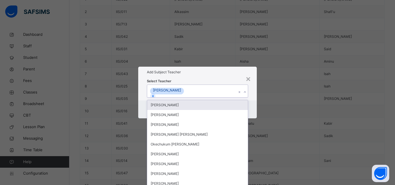
click at [212, 81] on div "Select Teacher option Layuza Abubukar, selected. option Aisha Musa focused, 1 o…" at bounding box center [197, 89] width 101 height 17
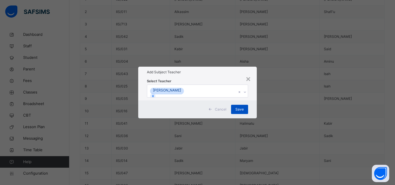
click at [236, 112] on span "Save" at bounding box center [239, 109] width 8 height 5
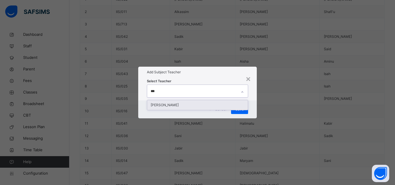
type input "****"
click at [158, 100] on div "Layuza Abubukar" at bounding box center [197, 105] width 101 height 10
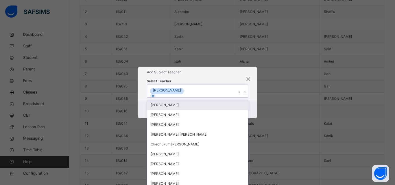
click at [161, 100] on div "Aisha Musa" at bounding box center [197, 105] width 101 height 10
click at [206, 78] on div "Select Teacher option Aisha Musa, deselected. option Aisha Musa focused, 1 of 5…" at bounding box center [197, 89] width 118 height 23
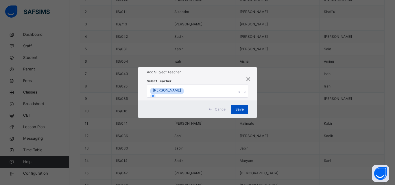
click at [243, 114] on div "Save" at bounding box center [239, 109] width 17 height 9
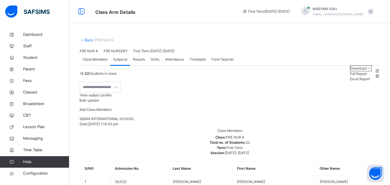
scroll to position [33, 0]
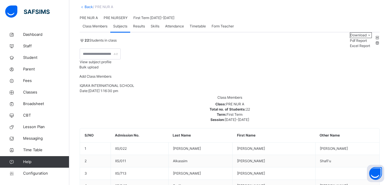
click at [86, 5] on link "Back" at bounding box center [89, 7] width 8 height 4
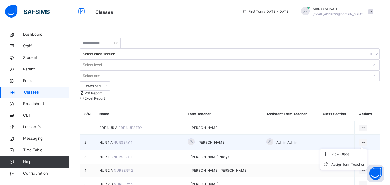
click at [367, 149] on ul "View Class Assign form Teacher" at bounding box center [343, 159] width 47 height 21
click at [345, 151] on div "View Class" at bounding box center [348, 154] width 33 height 6
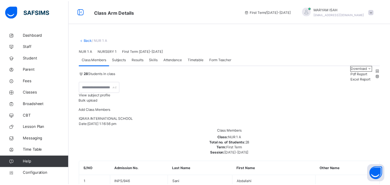
scroll to position [22, 0]
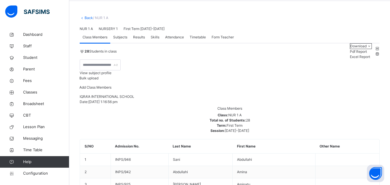
click at [116, 40] on span "Subjects" at bounding box center [120, 37] width 14 height 5
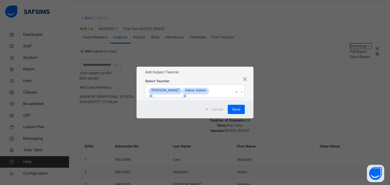
scroll to position [64, 0]
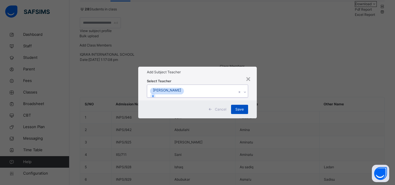
click at [240, 112] on span "Save" at bounding box center [239, 109] width 8 height 5
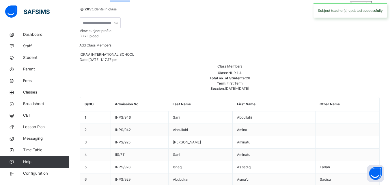
scroll to position [0, 0]
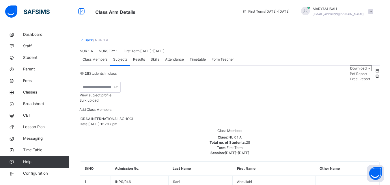
click at [86, 39] on link "Back" at bounding box center [89, 40] width 8 height 4
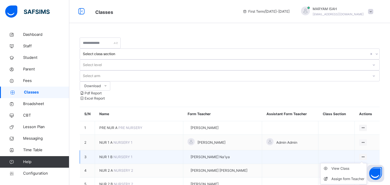
click at [367, 154] on div at bounding box center [363, 157] width 8 height 6
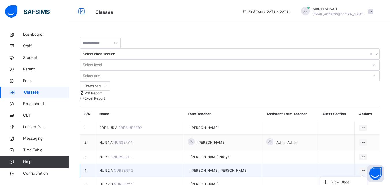
click at [367, 177] on ul "View Class Assign form Teacher" at bounding box center [343, 187] width 47 height 21
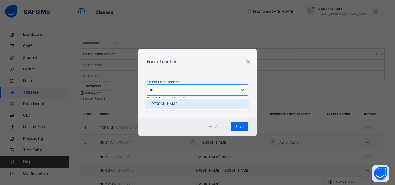
type input "***"
click at [152, 99] on div "[PERSON_NAME]" at bounding box center [197, 104] width 101 height 10
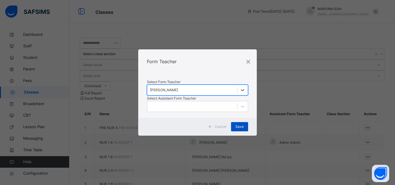
click at [242, 131] on div "Save" at bounding box center [239, 126] width 17 height 9
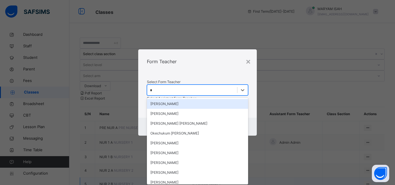
type input "**"
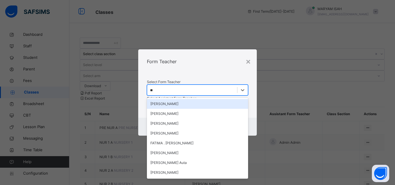
click at [158, 99] on div "[PERSON_NAME]" at bounding box center [197, 104] width 101 height 10
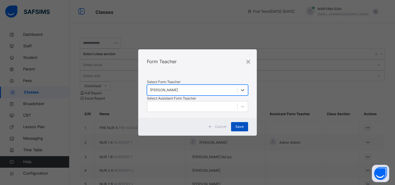
click at [239, 131] on div "Save" at bounding box center [239, 126] width 17 height 9
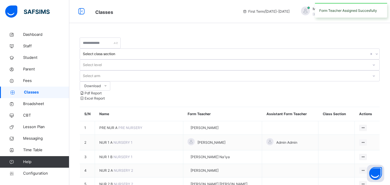
scroll to position [29, 0]
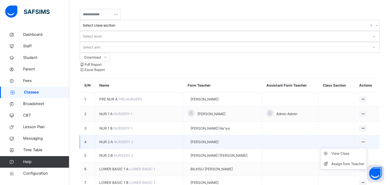
click at [366, 148] on ul "View Class Assign form Teacher" at bounding box center [343, 158] width 47 height 21
click at [345, 151] on div "View Class" at bounding box center [348, 154] width 33 height 6
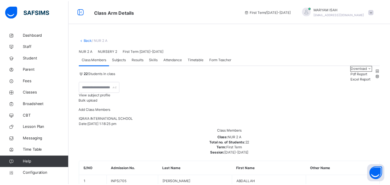
scroll to position [101, 0]
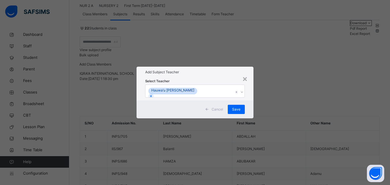
scroll to position [68, 0]
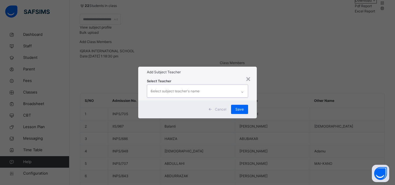
type input "***"
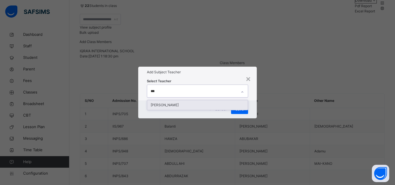
click at [161, 100] on div "[PERSON_NAME]" at bounding box center [197, 105] width 101 height 10
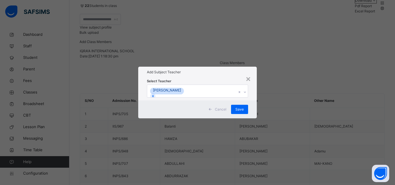
click at [201, 67] on div "Add Subject Teacher" at bounding box center [197, 72] width 118 height 11
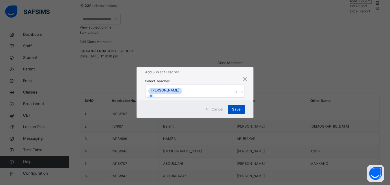
click at [237, 114] on div "Save" at bounding box center [236, 109] width 17 height 9
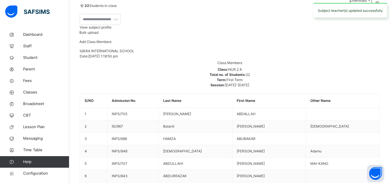
scroll to position [101, 0]
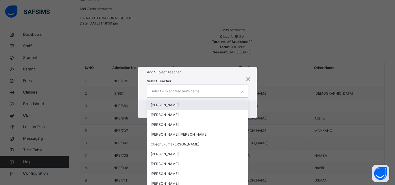
type input "***"
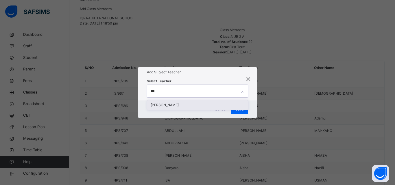
click at [169, 100] on div "[PERSON_NAME]" at bounding box center [197, 105] width 101 height 10
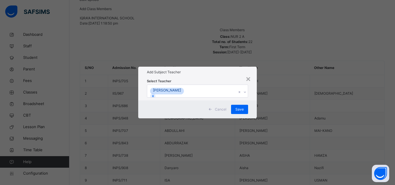
click at [204, 78] on div "Select Teacher Zeenat Sulaiman Musa" at bounding box center [197, 89] width 118 height 23
click at [236, 112] on span "Save" at bounding box center [239, 109] width 8 height 5
click at [238, 112] on span "Save" at bounding box center [239, 109] width 8 height 5
click at [244, 114] on div "Save" at bounding box center [239, 109] width 17 height 9
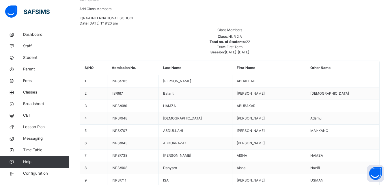
scroll to position [130, 0]
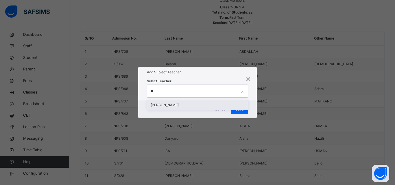
type input "***"
click at [215, 100] on div "[PERSON_NAME]" at bounding box center [197, 105] width 101 height 10
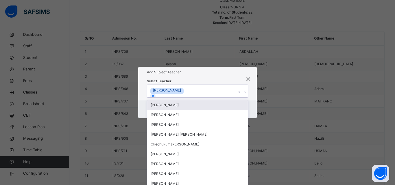
click at [222, 81] on div "Select Teacher option Zeenat Sulaiman Musa, selected. option Aisha Musa focused…" at bounding box center [197, 89] width 101 height 17
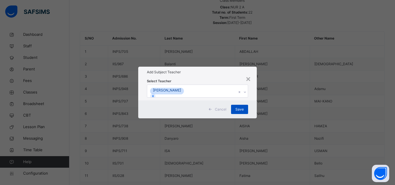
click at [237, 112] on span "Save" at bounding box center [239, 109] width 8 height 5
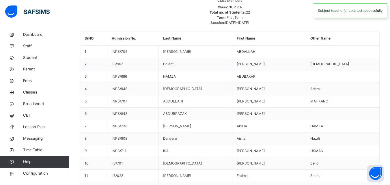
scroll to position [155, 0]
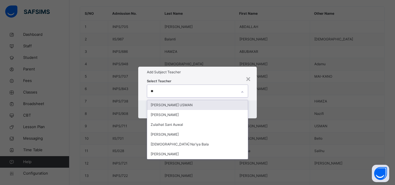
type input "***"
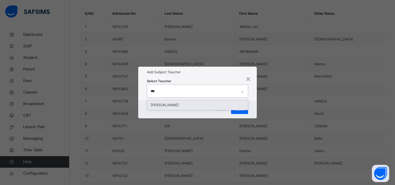
click at [211, 100] on div "[PERSON_NAME]" at bounding box center [197, 105] width 101 height 10
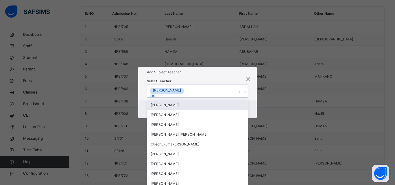
click at [235, 70] on h1 "Add Subject Teacher" at bounding box center [197, 72] width 101 height 5
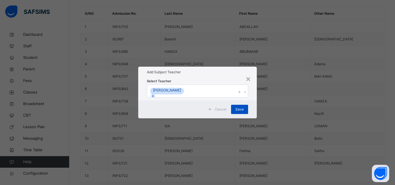
click at [244, 114] on div "Save" at bounding box center [239, 109] width 17 height 9
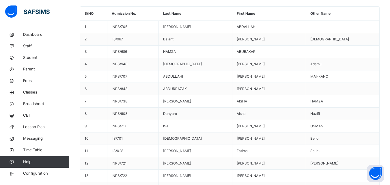
scroll to position [194, 0]
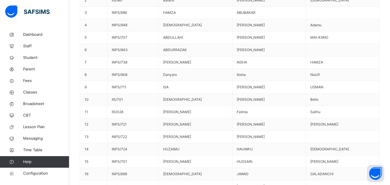
click at [0, 0] on div "× Add Subject Teacher Select Teacher Select subject teacher's name Cancel Save" at bounding box center [0, 0] width 0 height 0
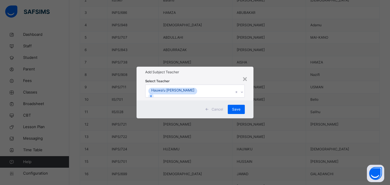
click at [198, 89] on input "text" at bounding box center [198, 91] width 1 height 5
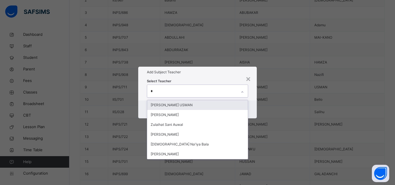
type input "**"
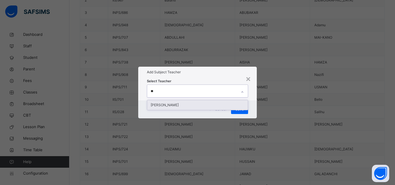
click at [154, 100] on div "[PERSON_NAME]" at bounding box center [197, 105] width 101 height 10
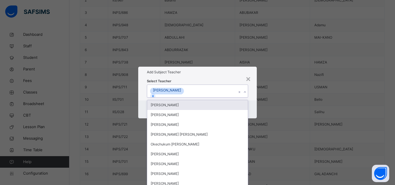
click at [201, 78] on div "Select Teacher option Zeenat Sulaiman Musa, selected. option Aisha Musa focused…" at bounding box center [197, 89] width 118 height 23
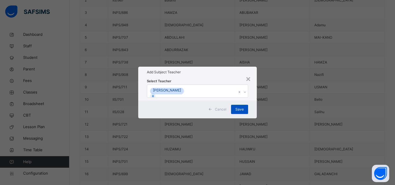
click at [235, 114] on div "Save" at bounding box center [239, 109] width 17 height 9
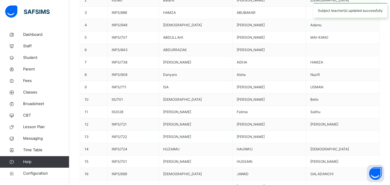
click at [0, 0] on div "× Add Subject Teacher Select Teacher Select subject teacher's name Cancel Save" at bounding box center [0, 0] width 0 height 0
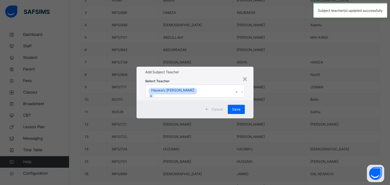
click at [376, 140] on div "× Add Subject Teacher Select Teacher Hauwa’u Abdullahi Isah Cancel Save" at bounding box center [195, 92] width 390 height 185
click at [376, 146] on div "× Add Subject Teacher Select Teacher Hauwa’u Abdullahi Isah Cancel Save" at bounding box center [195, 92] width 390 height 185
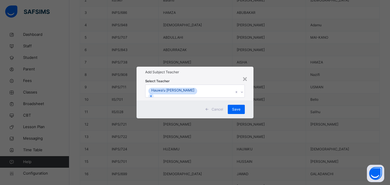
scroll to position [230, 0]
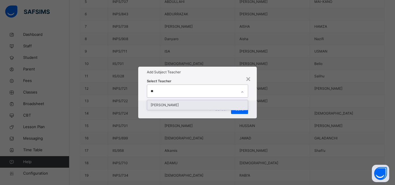
type input "***"
click at [165, 100] on div "[PERSON_NAME]" at bounding box center [197, 105] width 101 height 10
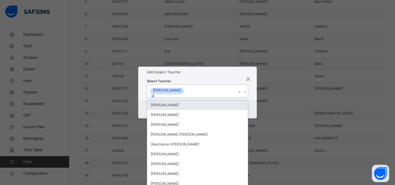
click at [212, 70] on h1 "Add Subject Teacher" at bounding box center [197, 72] width 101 height 5
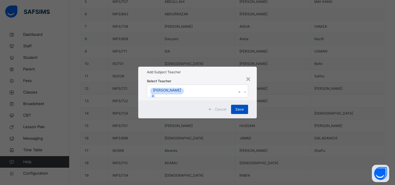
click at [236, 112] on span "Save" at bounding box center [239, 109] width 8 height 5
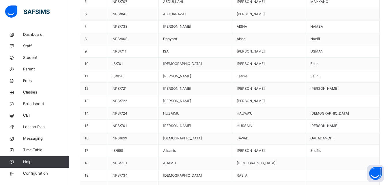
scroll to position [285, 0]
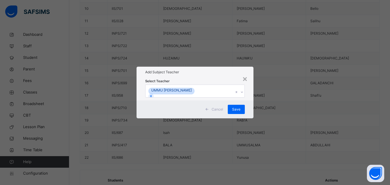
scroll to position [266, 0]
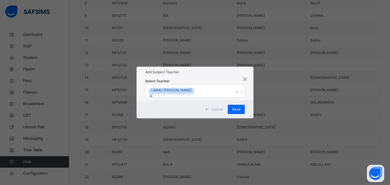
click at [207, 34] on div "× Add Subject Teacher Select Teacher UMMU KULSUM SANI Cancel Save" at bounding box center [195, 92] width 390 height 185
click at [243, 72] on div "×" at bounding box center [244, 78] width 5 height 12
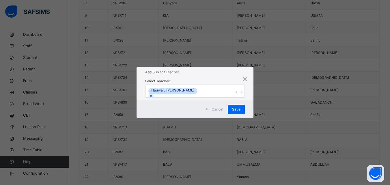
click at [198, 89] on input "text" at bounding box center [198, 91] width 1 height 5
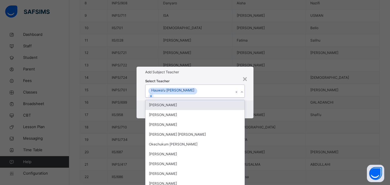
click at [198, 89] on input "text" at bounding box center [198, 91] width 1 height 5
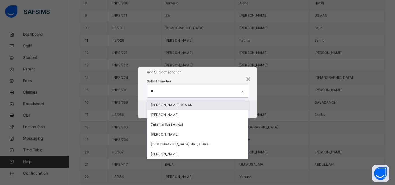
type input "***"
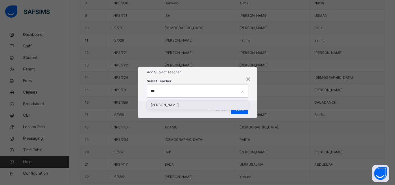
click at [224, 100] on div "[PERSON_NAME]" at bounding box center [197, 105] width 101 height 10
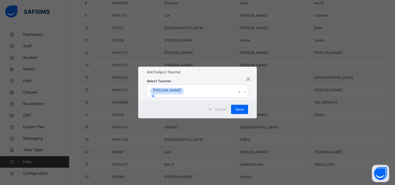
click at [224, 67] on div "Add Subject Teacher" at bounding box center [197, 72] width 118 height 11
click at [247, 118] on div "Cancel Save" at bounding box center [197, 110] width 118 height 18
click at [240, 114] on div "Save" at bounding box center [239, 109] width 17 height 9
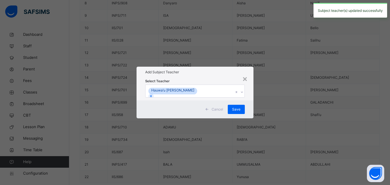
scroll to position [218, 0]
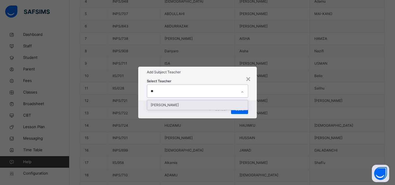
type input "***"
click at [165, 100] on div "[PERSON_NAME]" at bounding box center [197, 105] width 101 height 10
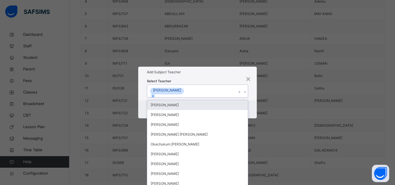
click at [196, 67] on div "Add Subject Teacher" at bounding box center [197, 72] width 118 height 11
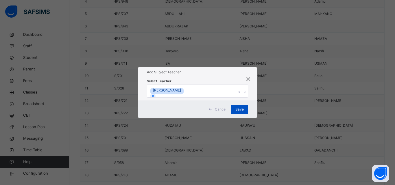
click at [237, 114] on div "Save" at bounding box center [239, 109] width 17 height 9
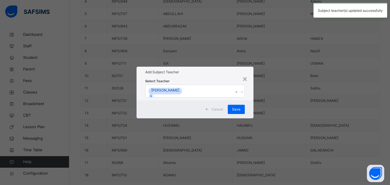
click at [166, 32] on div "× Add Subject Teacher Select Teacher Zeenat Musa Sulaiman Cancel Save" at bounding box center [195, 92] width 390 height 185
click at [248, 72] on div "×" at bounding box center [244, 78] width 5 height 12
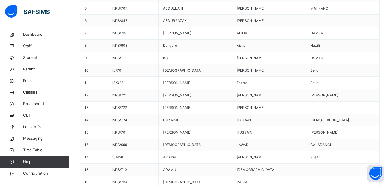
scroll to position [285, 0]
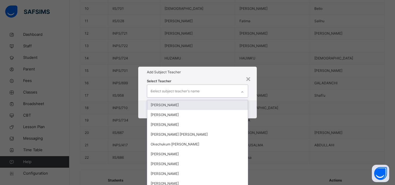
type input "***"
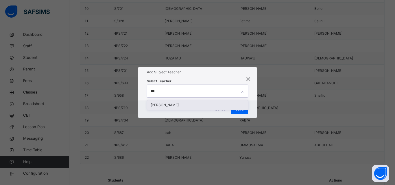
click at [160, 100] on div "[PERSON_NAME]" at bounding box center [197, 105] width 101 height 10
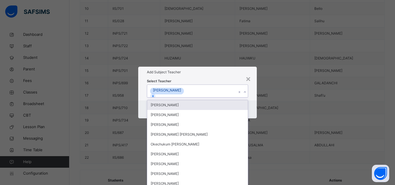
click at [186, 81] on div "Select Teacher option Zeenat Sulaiman Musa, selected. option Aisha Musa focused…" at bounding box center [197, 89] width 101 height 17
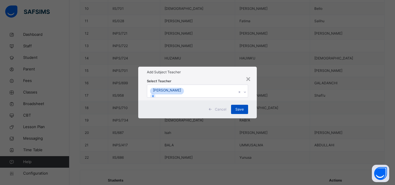
click at [239, 112] on span "Save" at bounding box center [239, 109] width 8 height 5
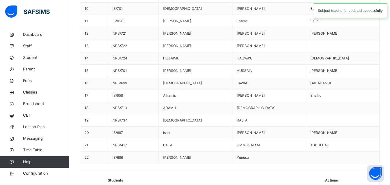
scroll to position [0, 0]
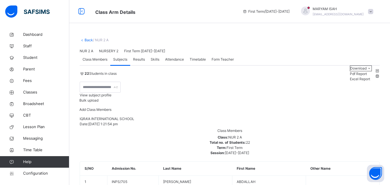
click at [85, 39] on link "Back" at bounding box center [89, 40] width 8 height 4
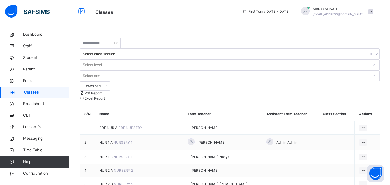
scroll to position [57, 0]
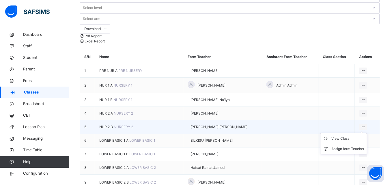
click at [363, 133] on ul "View Class Assign form Teacher" at bounding box center [343, 143] width 47 height 21
click at [347, 133] on li "View Class" at bounding box center [344, 138] width 46 height 10
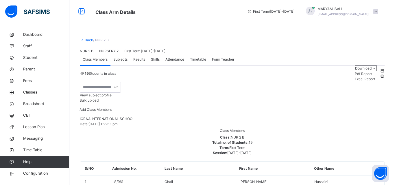
click at [118, 62] on span "Subjects" at bounding box center [120, 59] width 14 height 5
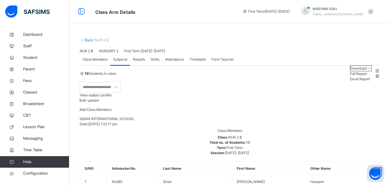
click at [115, 65] on div "Subjects" at bounding box center [120, 60] width 20 height 12
click at [114, 65] on div "Subjects" at bounding box center [120, 60] width 20 height 12
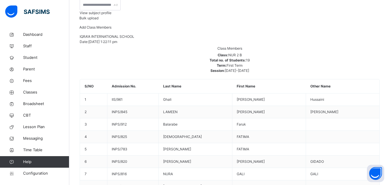
scroll to position [94, 0]
